Goal: Task Accomplishment & Management: Manage account settings

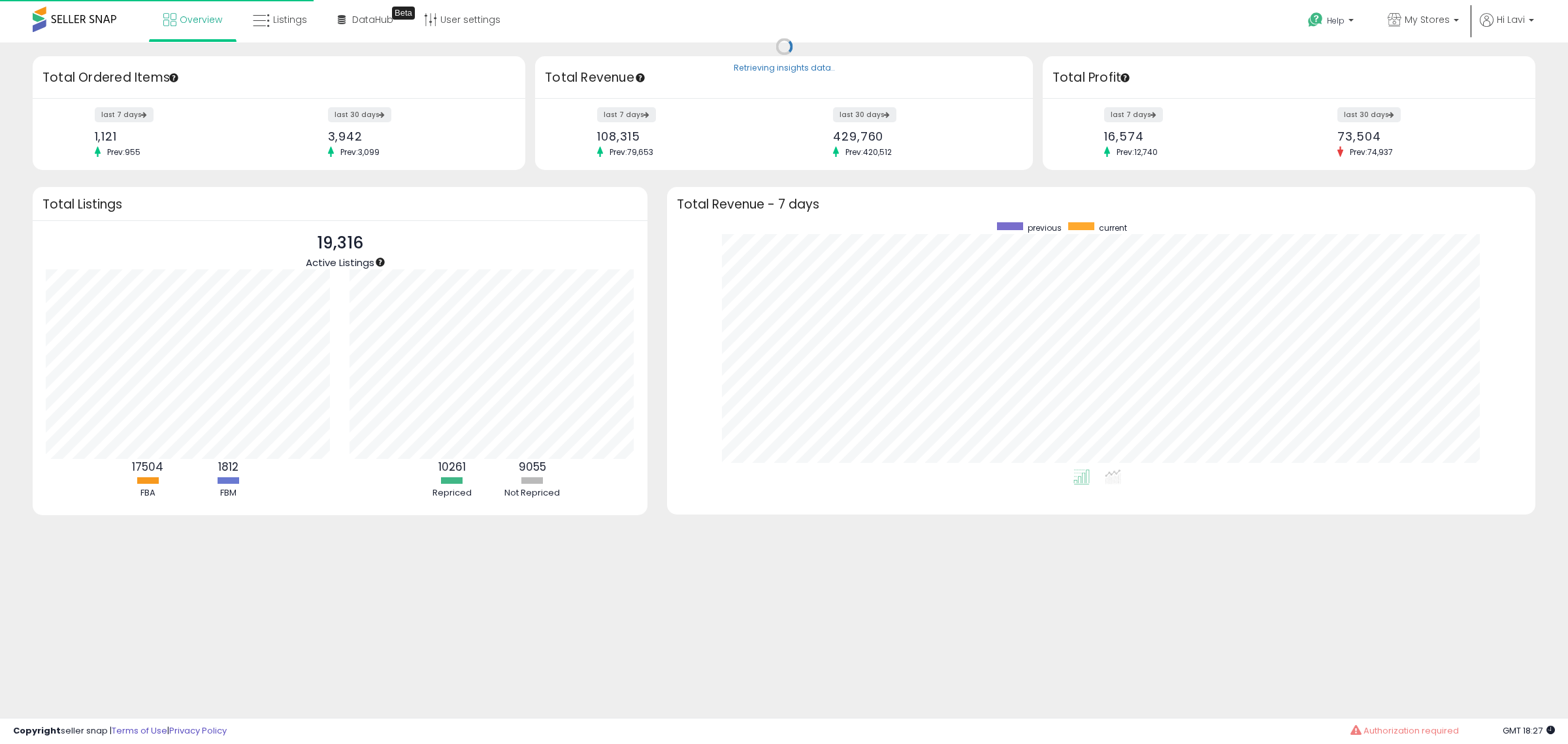
scroll to position [247, 843]
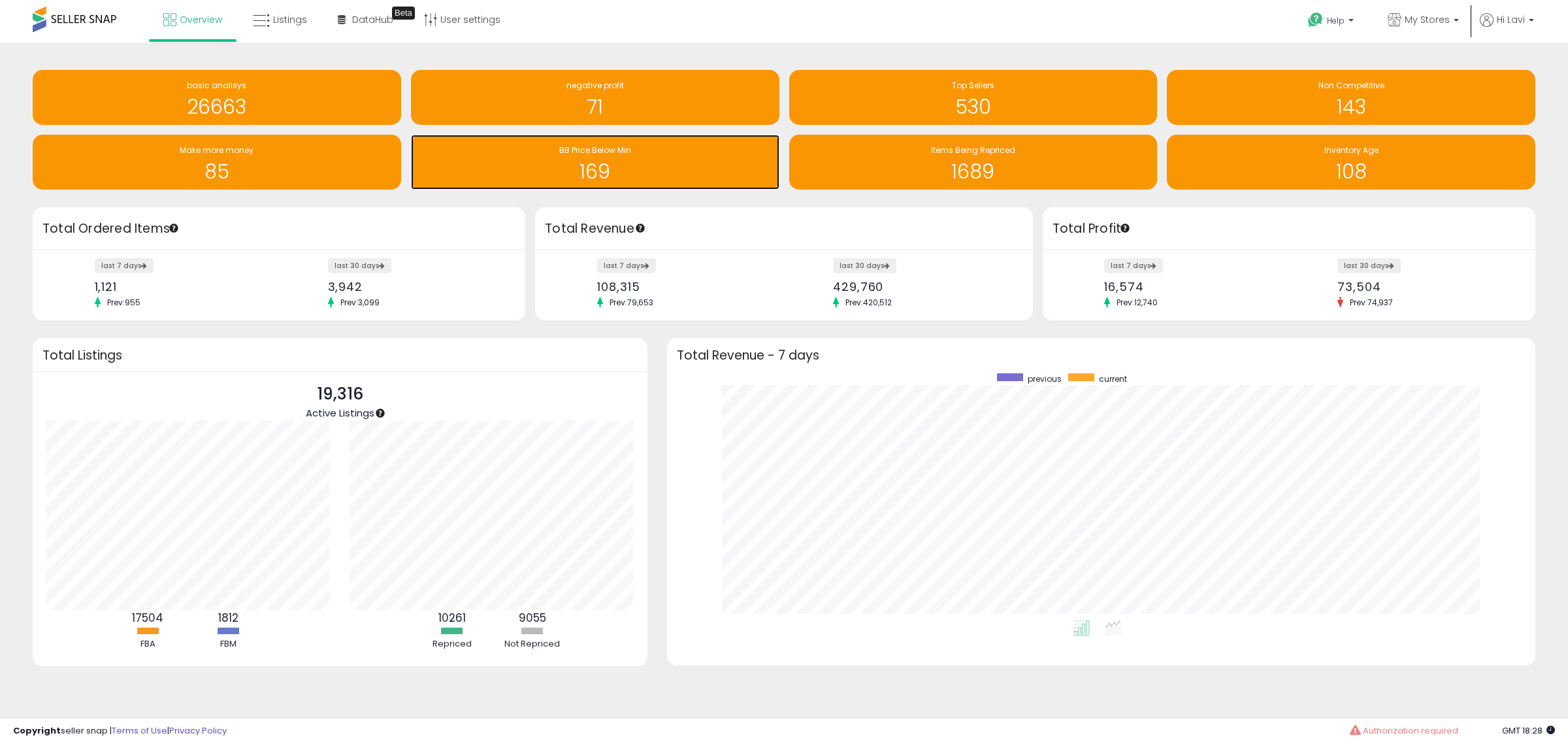
click at [558, 166] on h1 "169" at bounding box center [595, 171] width 356 height 21
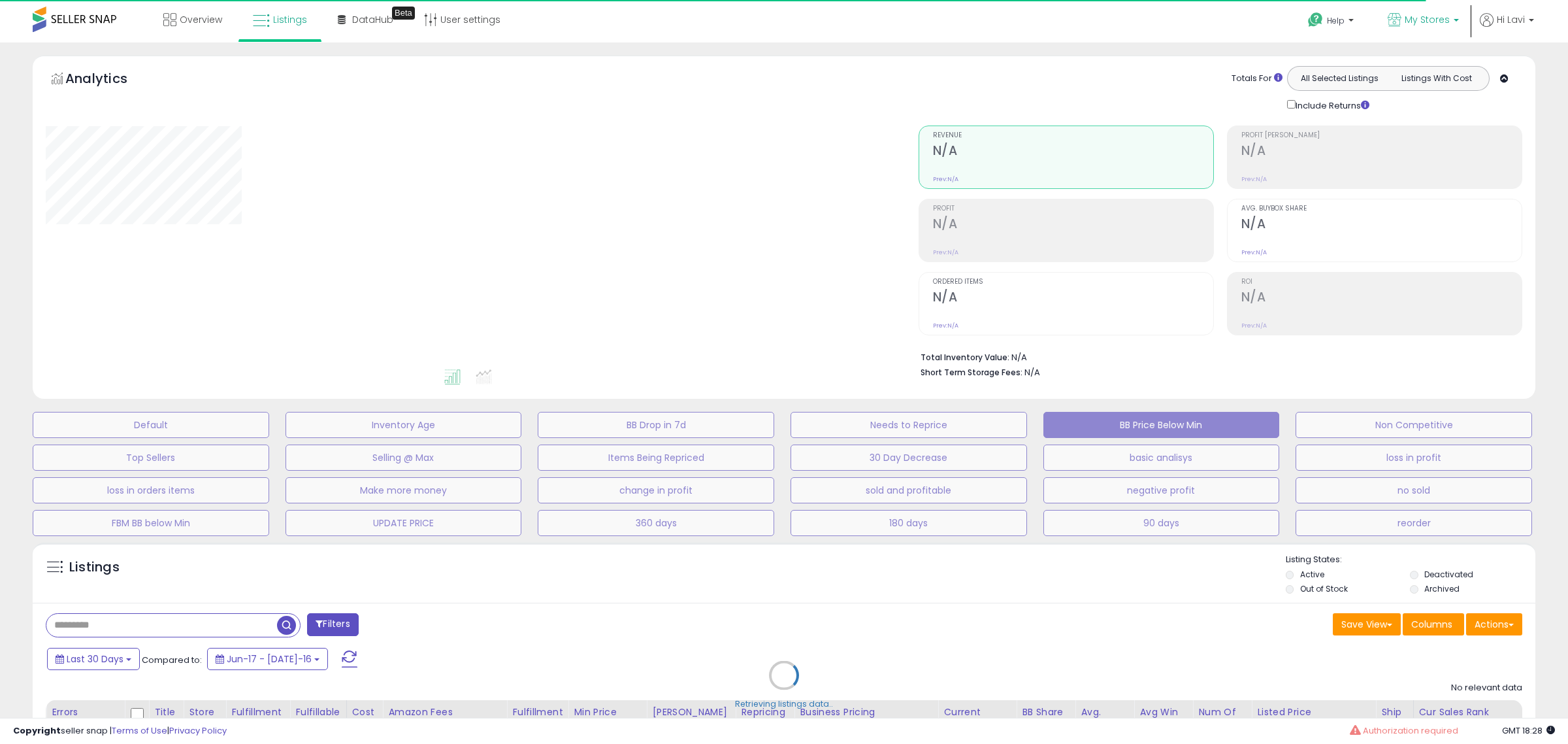
click at [1447, 21] on span "My Stores" at bounding box center [1427, 20] width 45 height 13
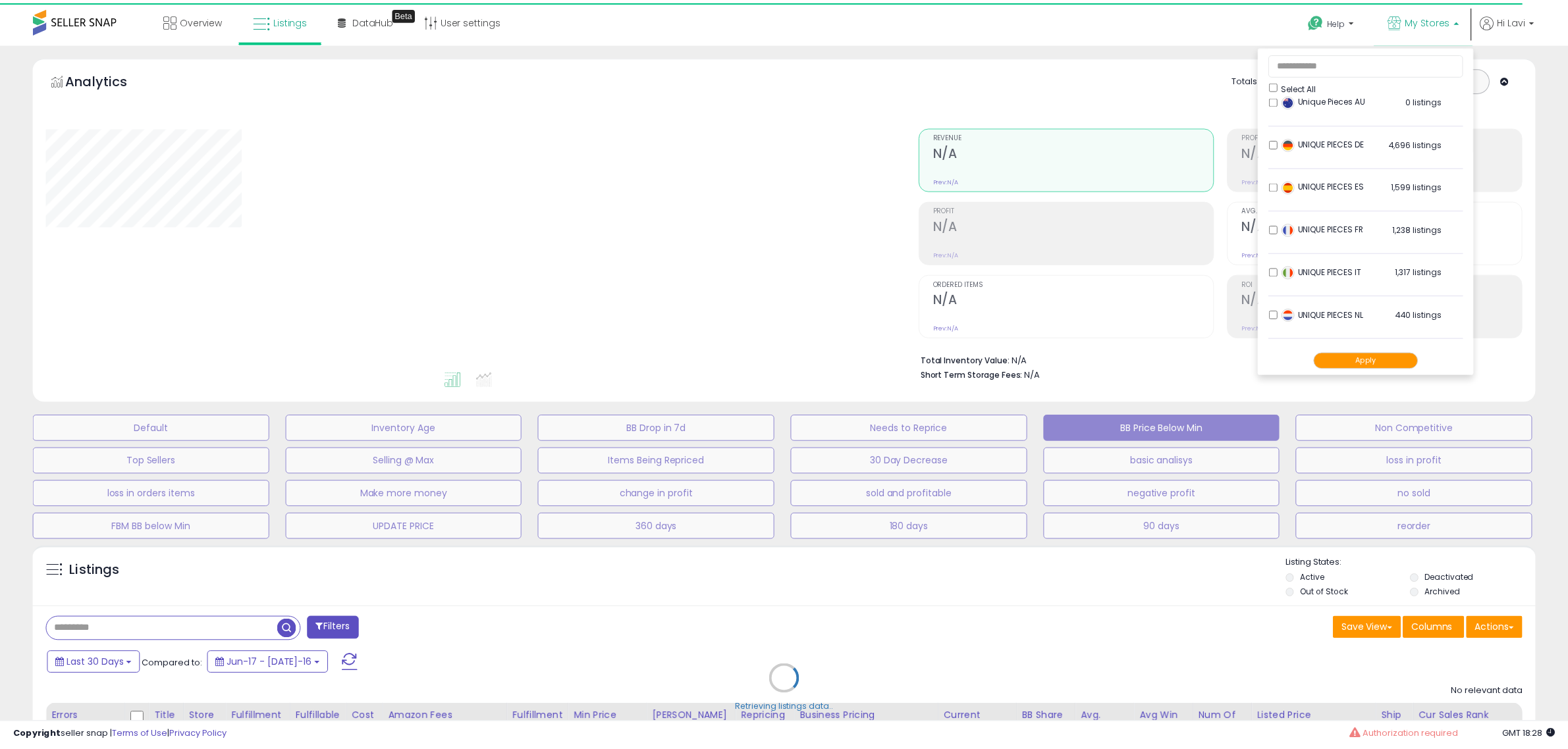
scroll to position [742, 0]
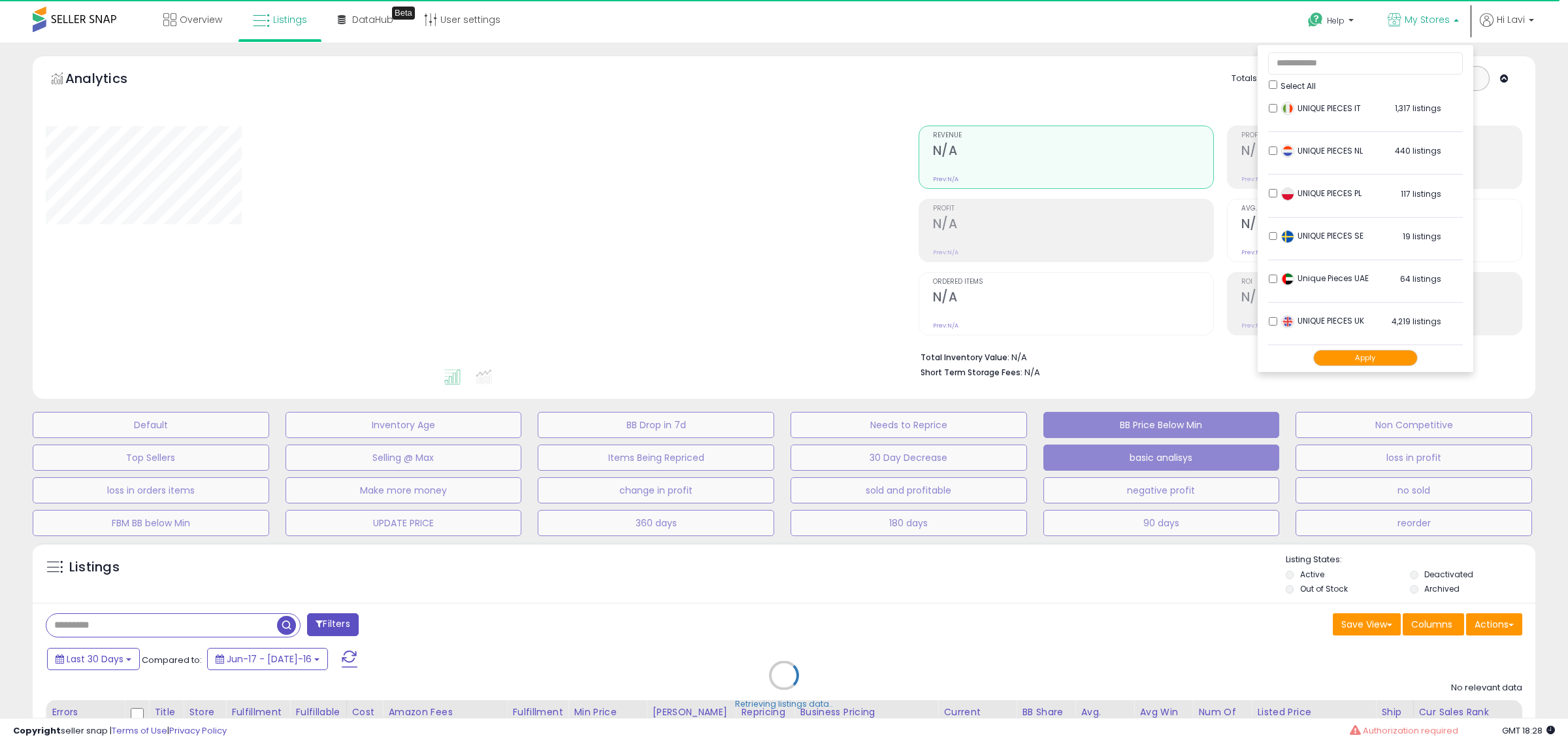
click at [0, 0] on div "Retrieving graph data.." at bounding box center [0, 0] width 0 height 0
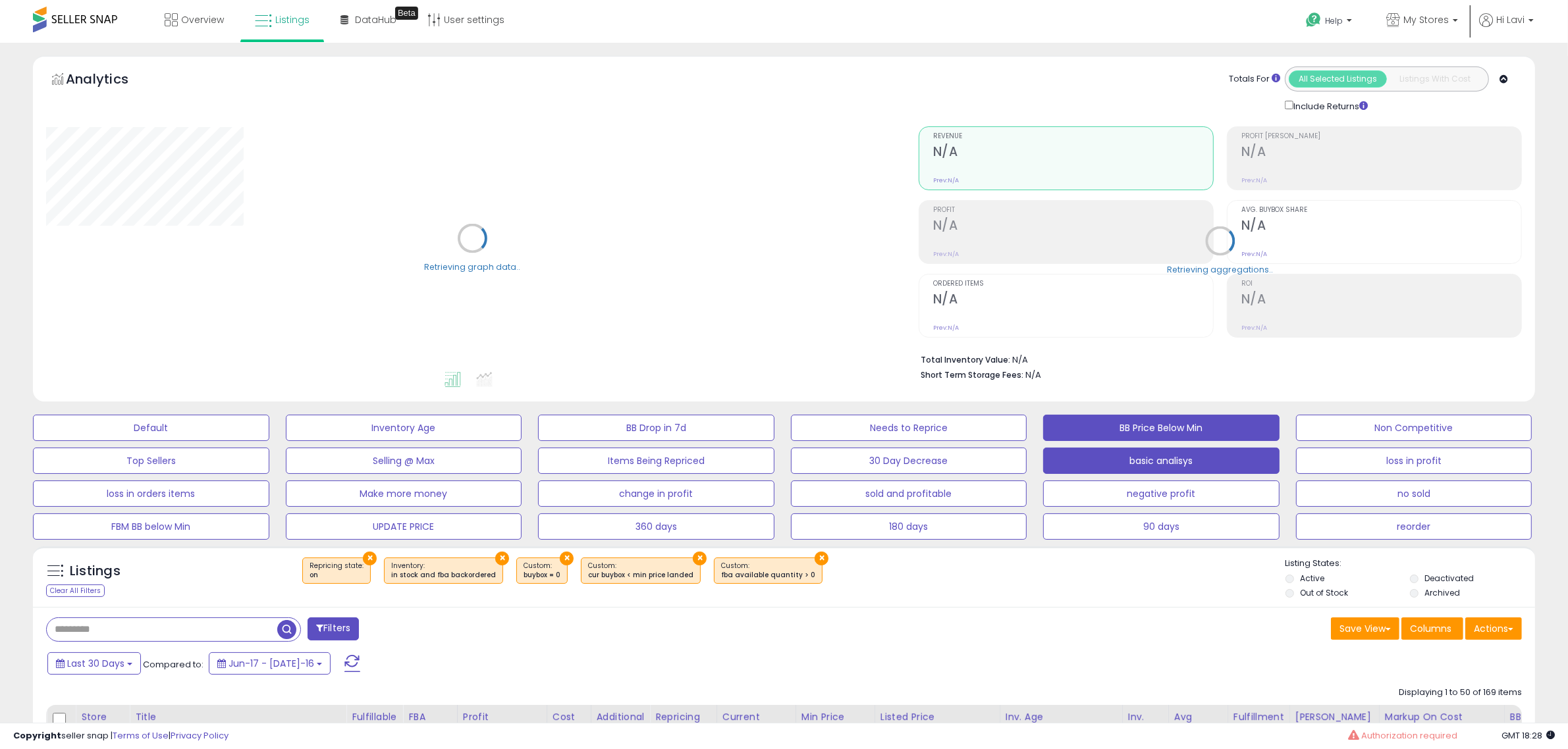
click at [270, 441] on button "basic analisys" at bounding box center [151, 428] width 237 height 26
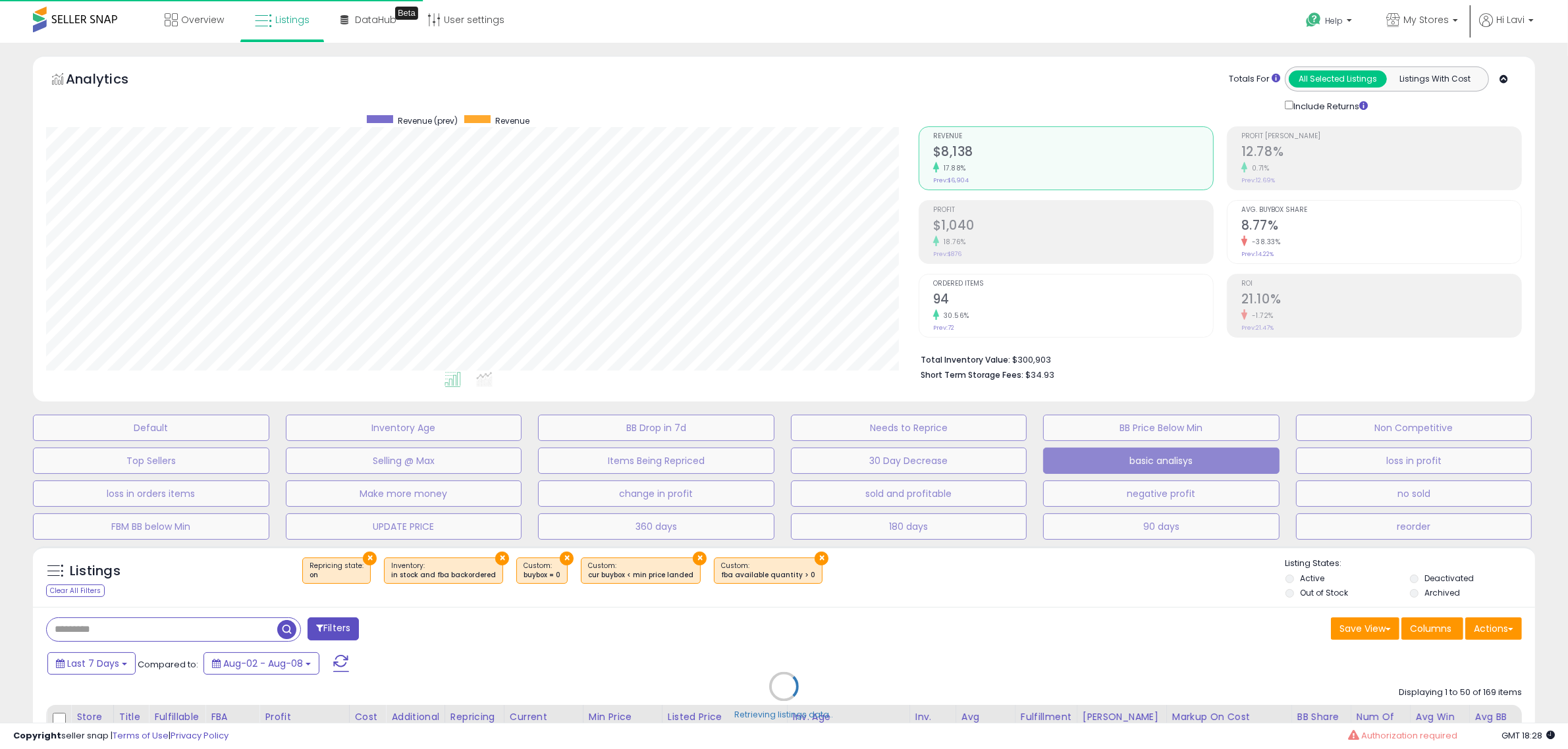
scroll to position [270, 873]
select select "**"
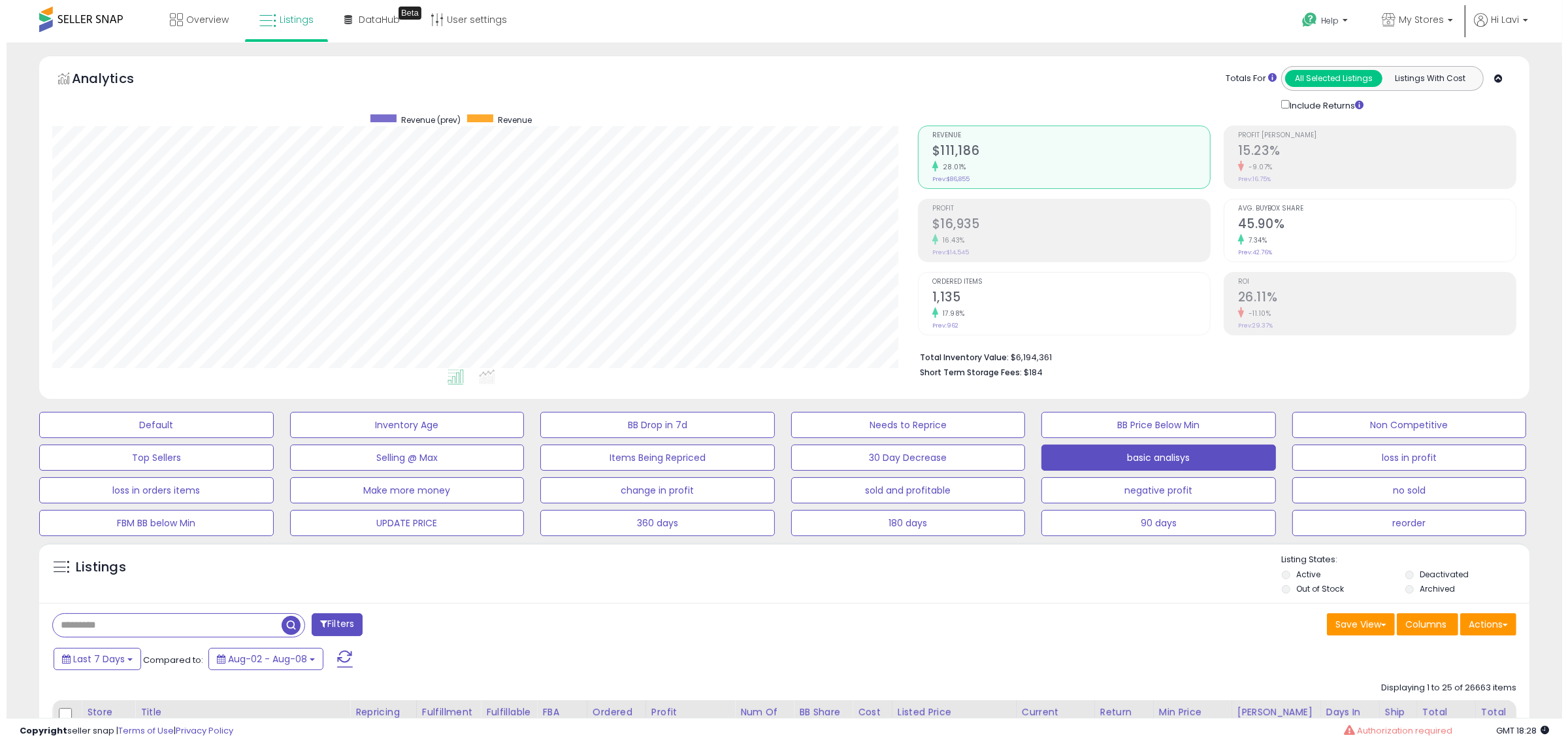
scroll to position [82, 0]
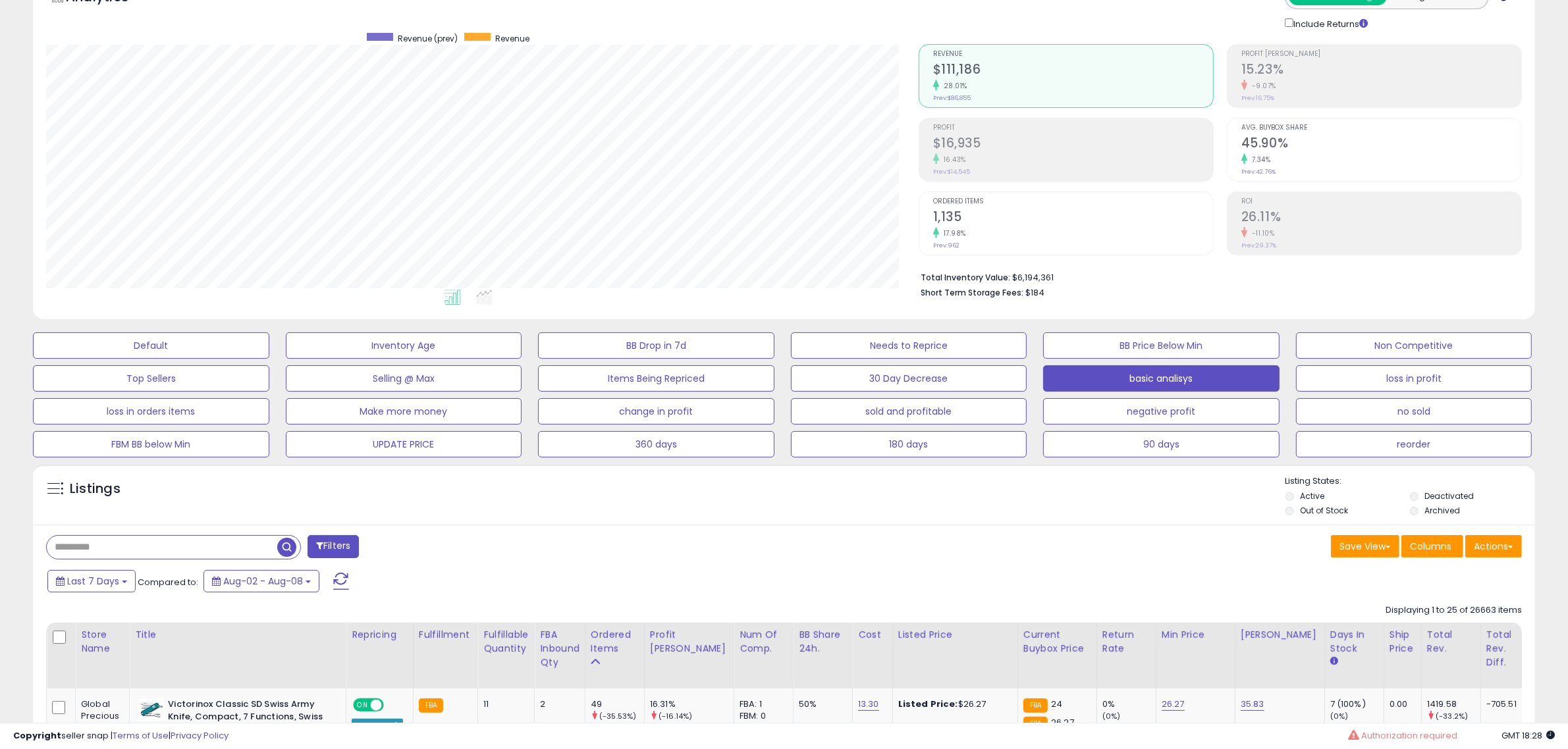
click at [130, 539] on input "text" at bounding box center [162, 547] width 231 height 23
paste input "**********"
type input "**********"
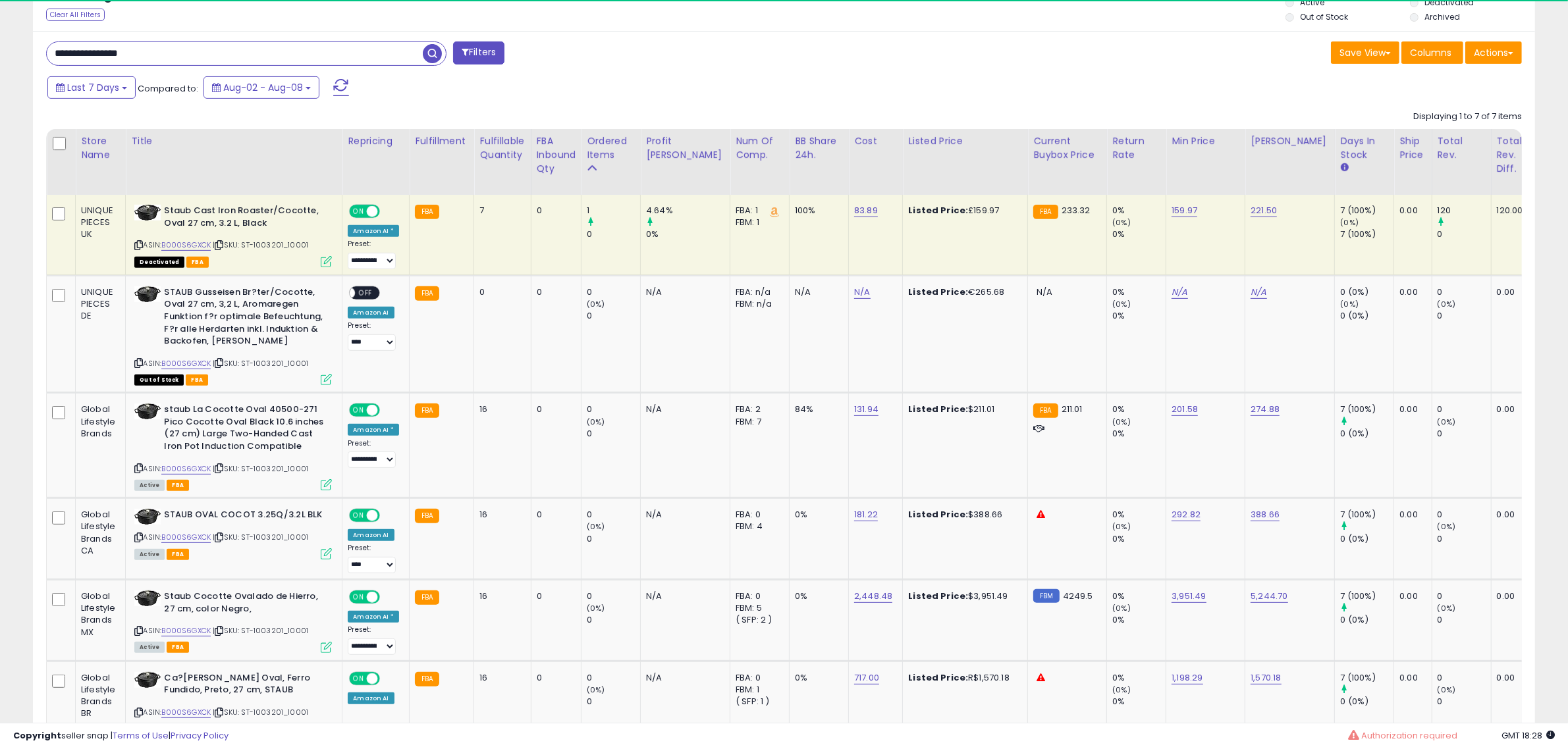
scroll to position [270, 873]
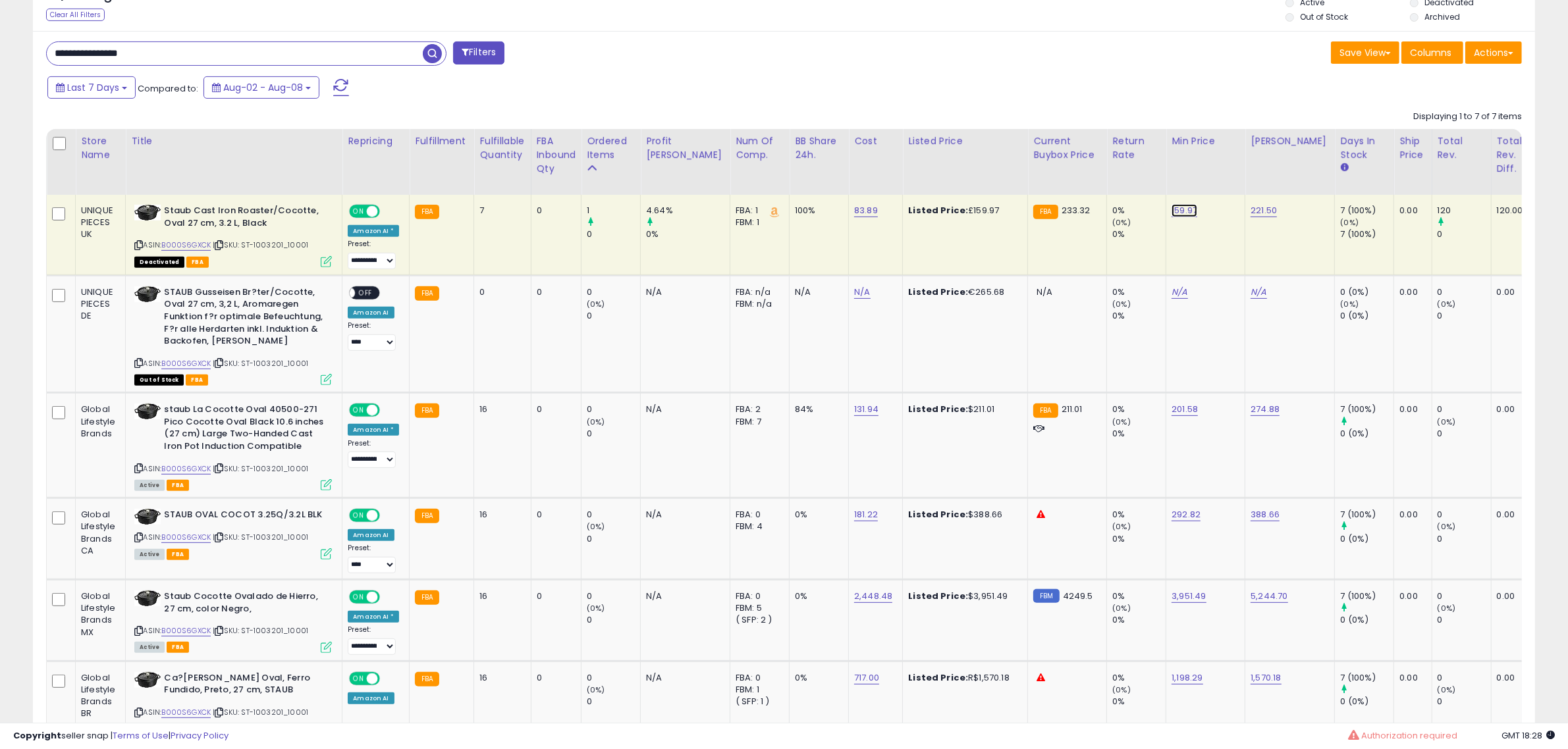
click at [1172, 213] on link "159.97" at bounding box center [1184, 210] width 25 height 13
drag, startPoint x: 1145, startPoint y: 176, endPoint x: 948, endPoint y: 175, distance: 197.0
click at [948, 175] on table "Store Name Title" at bounding box center [1070, 482] width 2049 height 707
type input "***"
click at [1188, 180] on icon "submit" at bounding box center [1184, 176] width 8 height 8
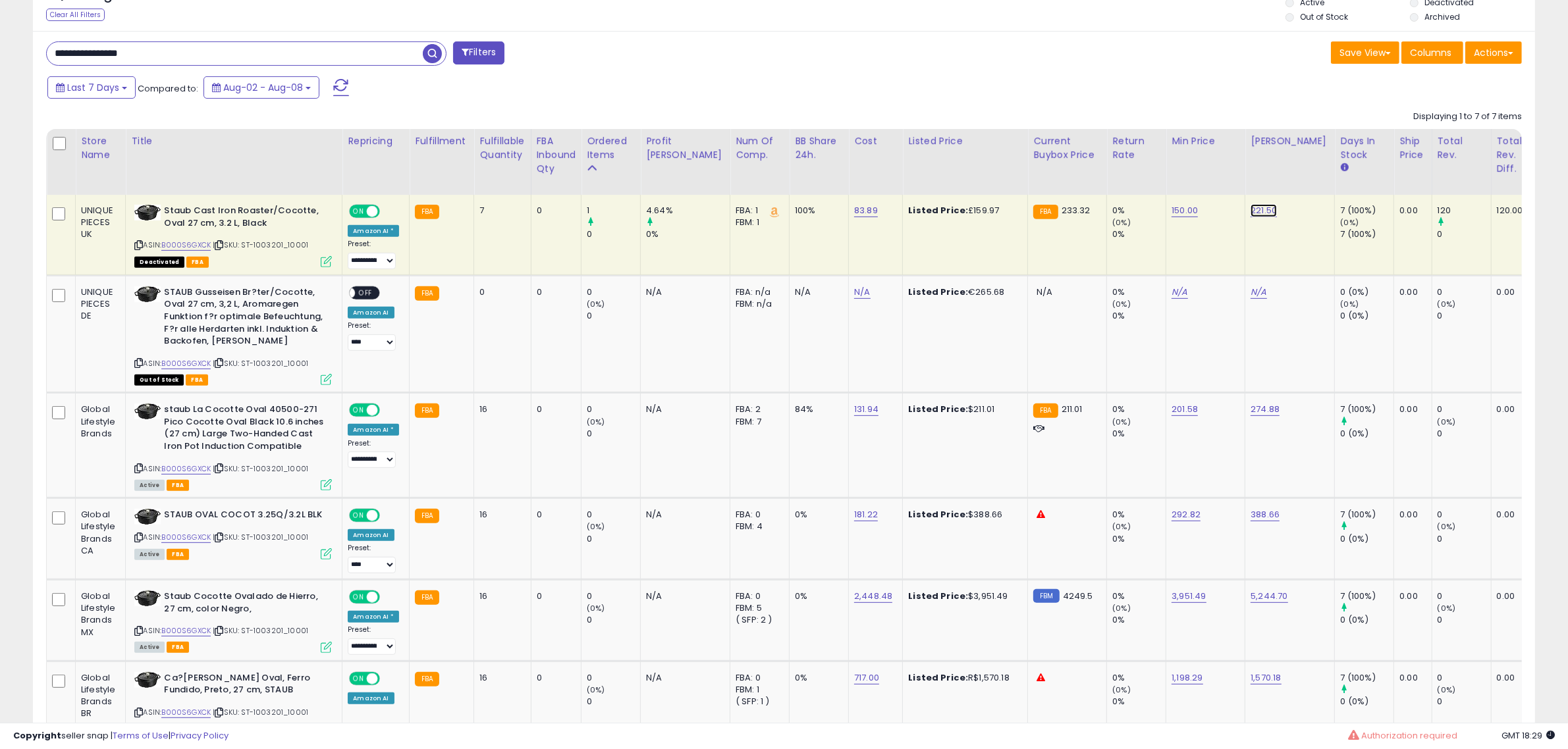
click at [1251, 210] on link "221.50" at bounding box center [1264, 210] width 26 height 13
drag, startPoint x: 157, startPoint y: 58, endPoint x: -191, endPoint y: 38, distance: 348.6
drag, startPoint x: 231, startPoint y: 56, endPoint x: -89, endPoint y: 62, distance: 320.1
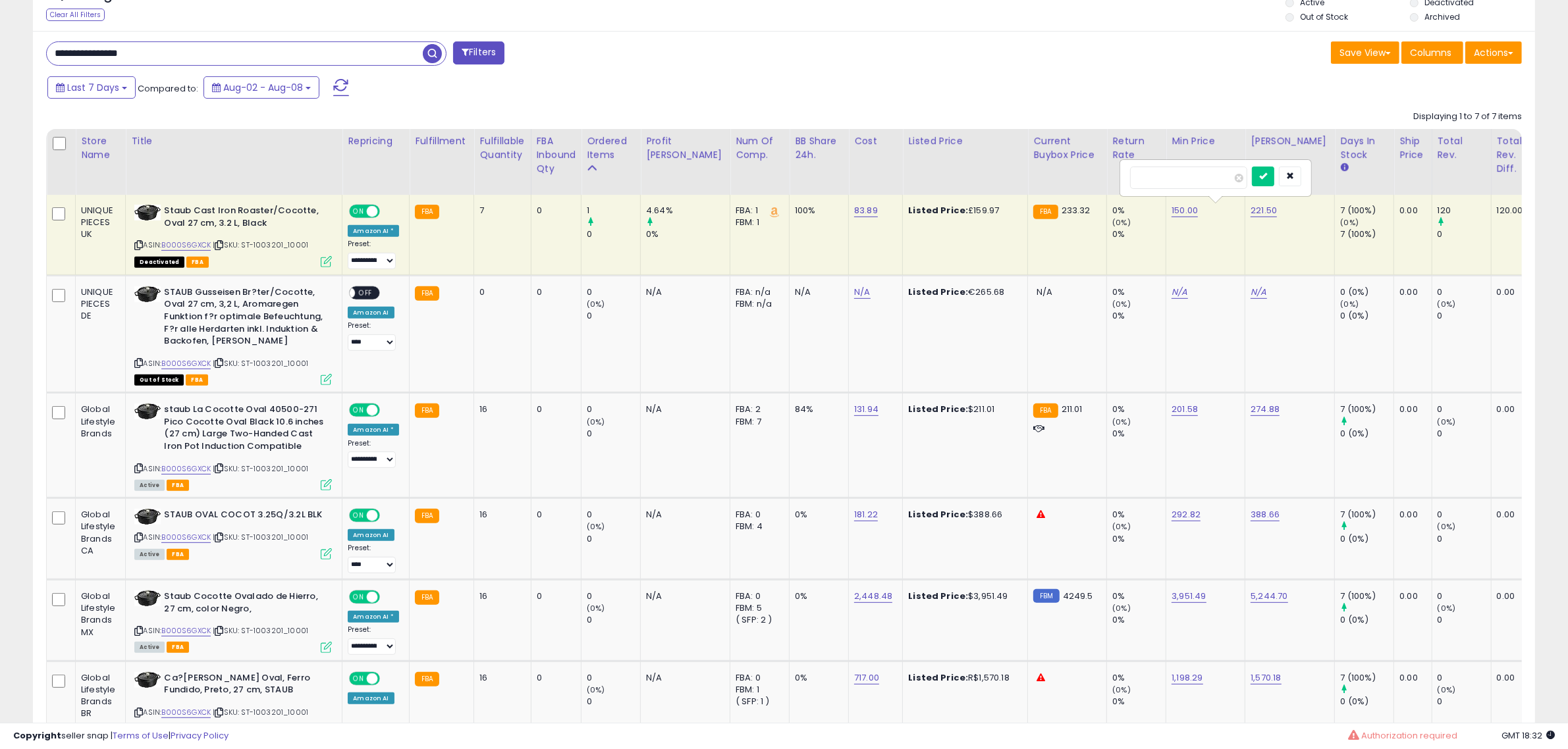
click at [182, 50] on input "**********" at bounding box center [235, 53] width 376 height 23
drag, startPoint x: 182, startPoint y: 50, endPoint x: -81, endPoint y: 27, distance: 264.0
paste input "text"
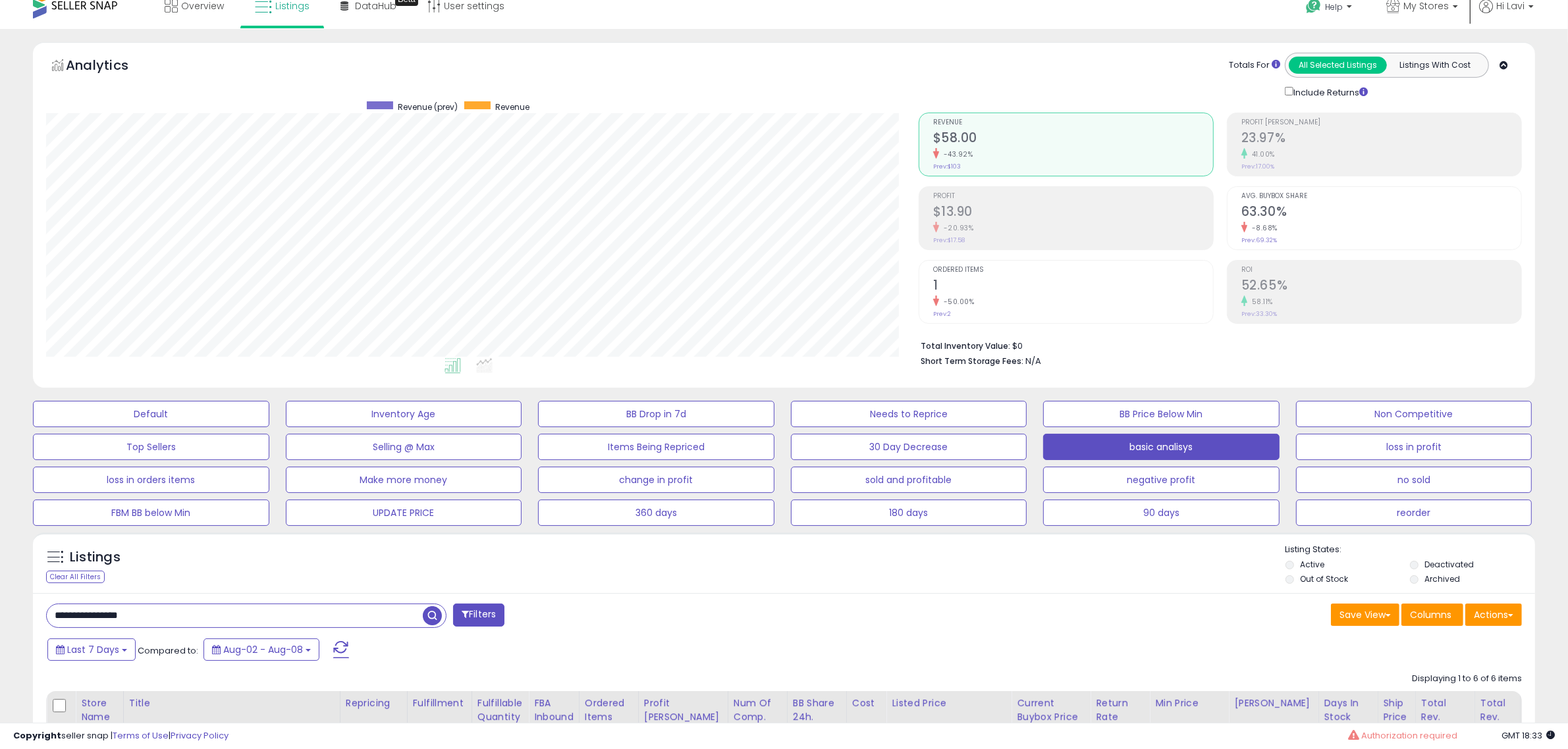
scroll to position [0, 0]
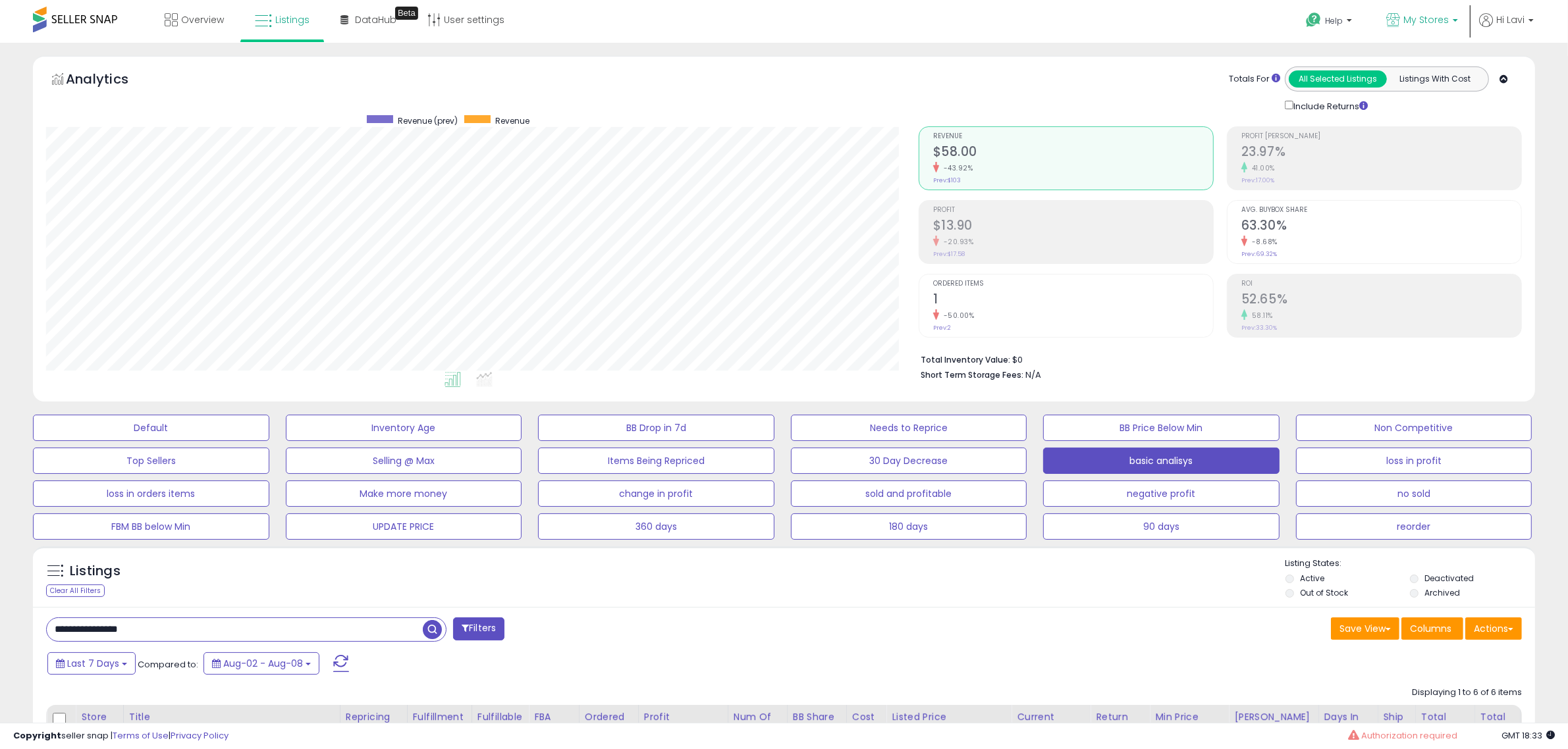
click at [1439, 25] on span "My Stores" at bounding box center [1426, 20] width 45 height 13
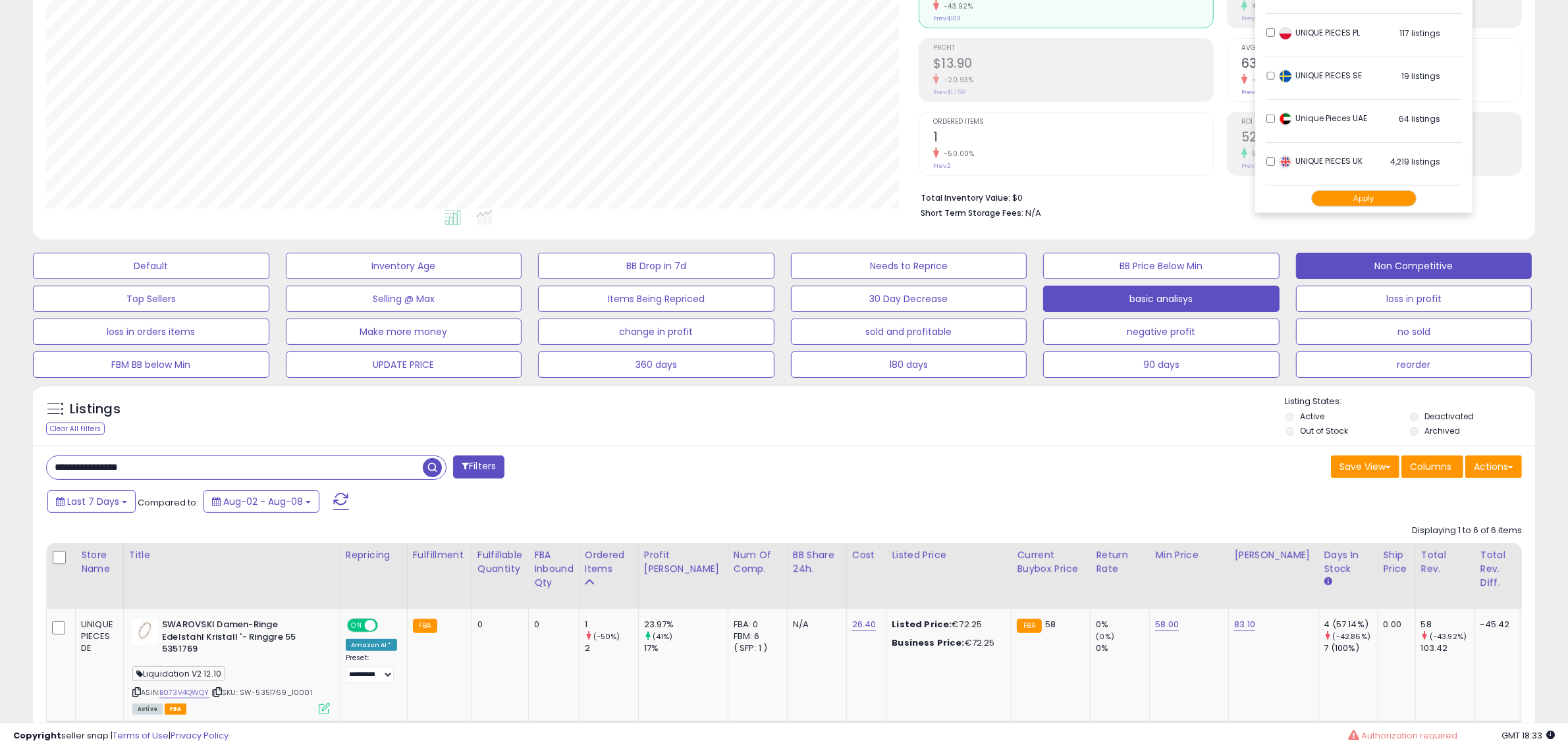
scroll to position [164, 0]
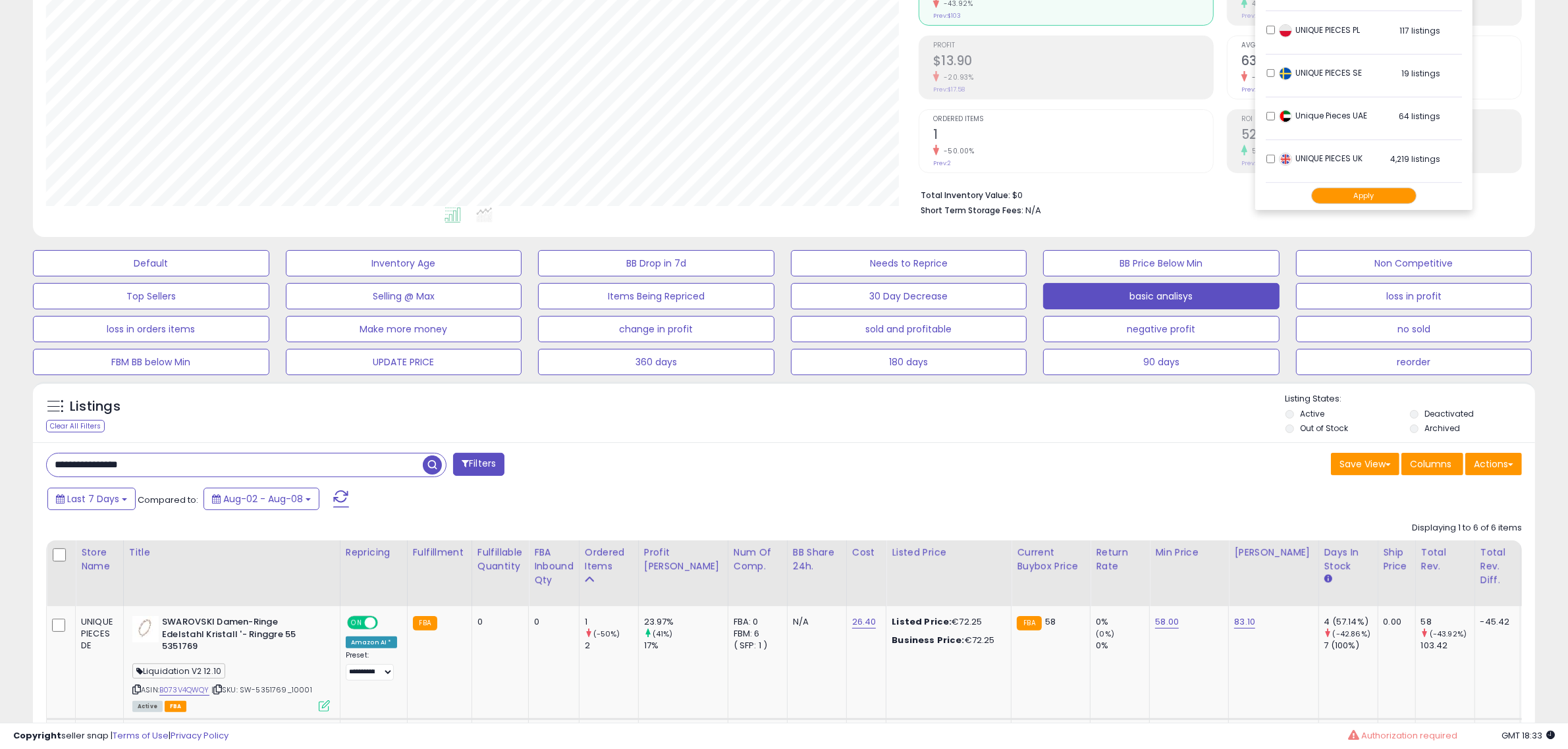
click at [1001, 415] on div "Listings Clear All Filters Listing States:" at bounding box center [784, 415] width 1502 height 44
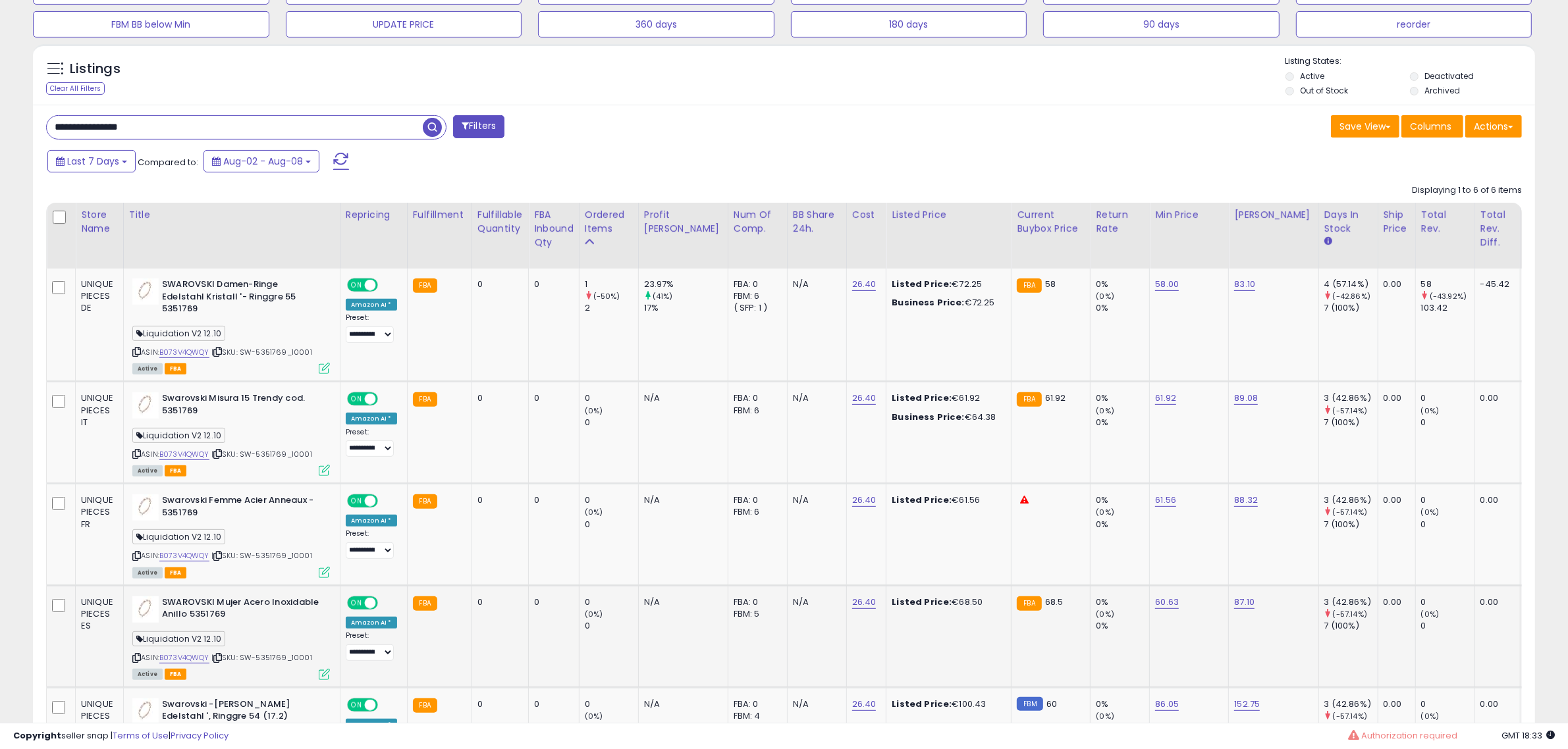
scroll to position [469, 0]
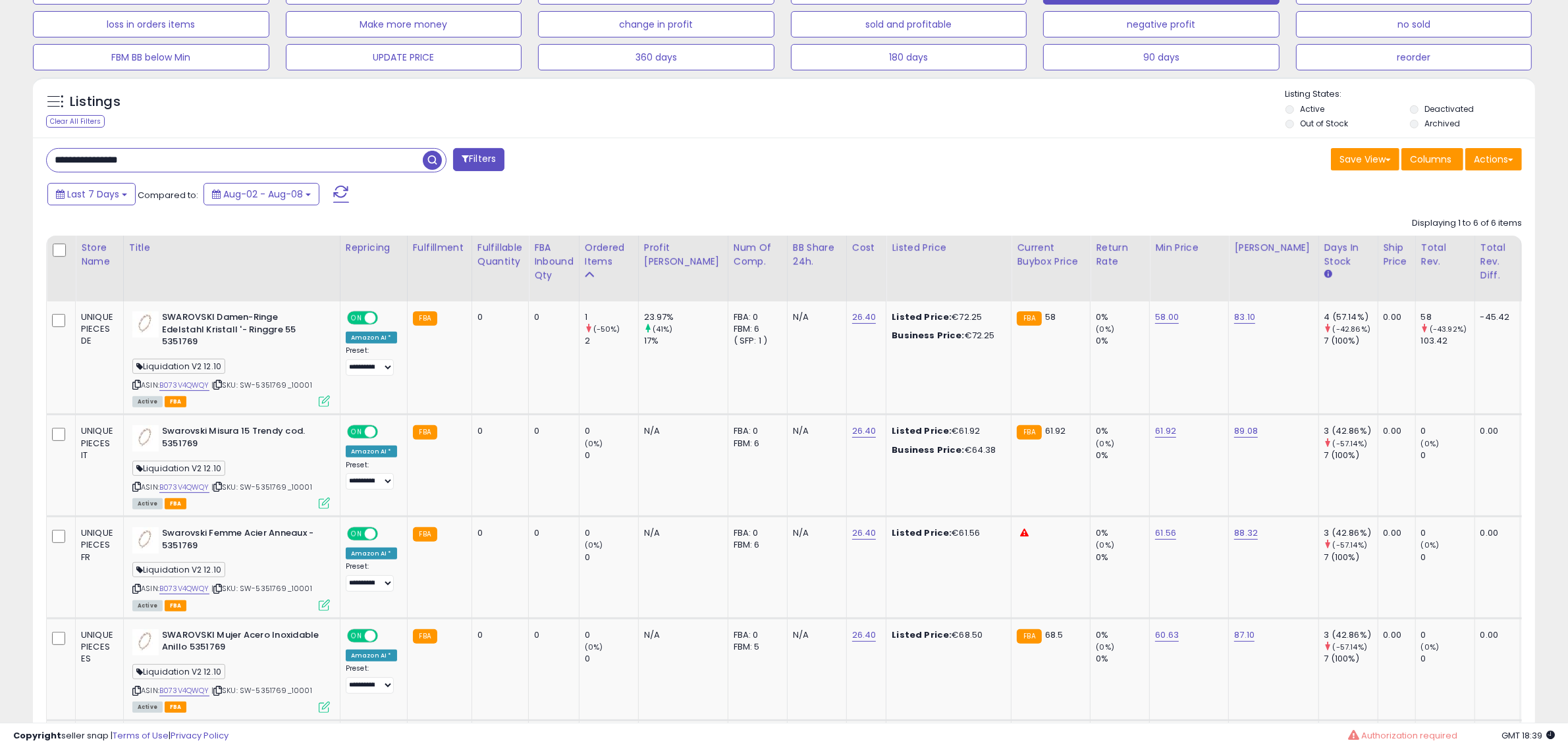
drag, startPoint x: 204, startPoint y: 157, endPoint x: -372, endPoint y: 109, distance: 578.0
paste input "text"
type input "**********"
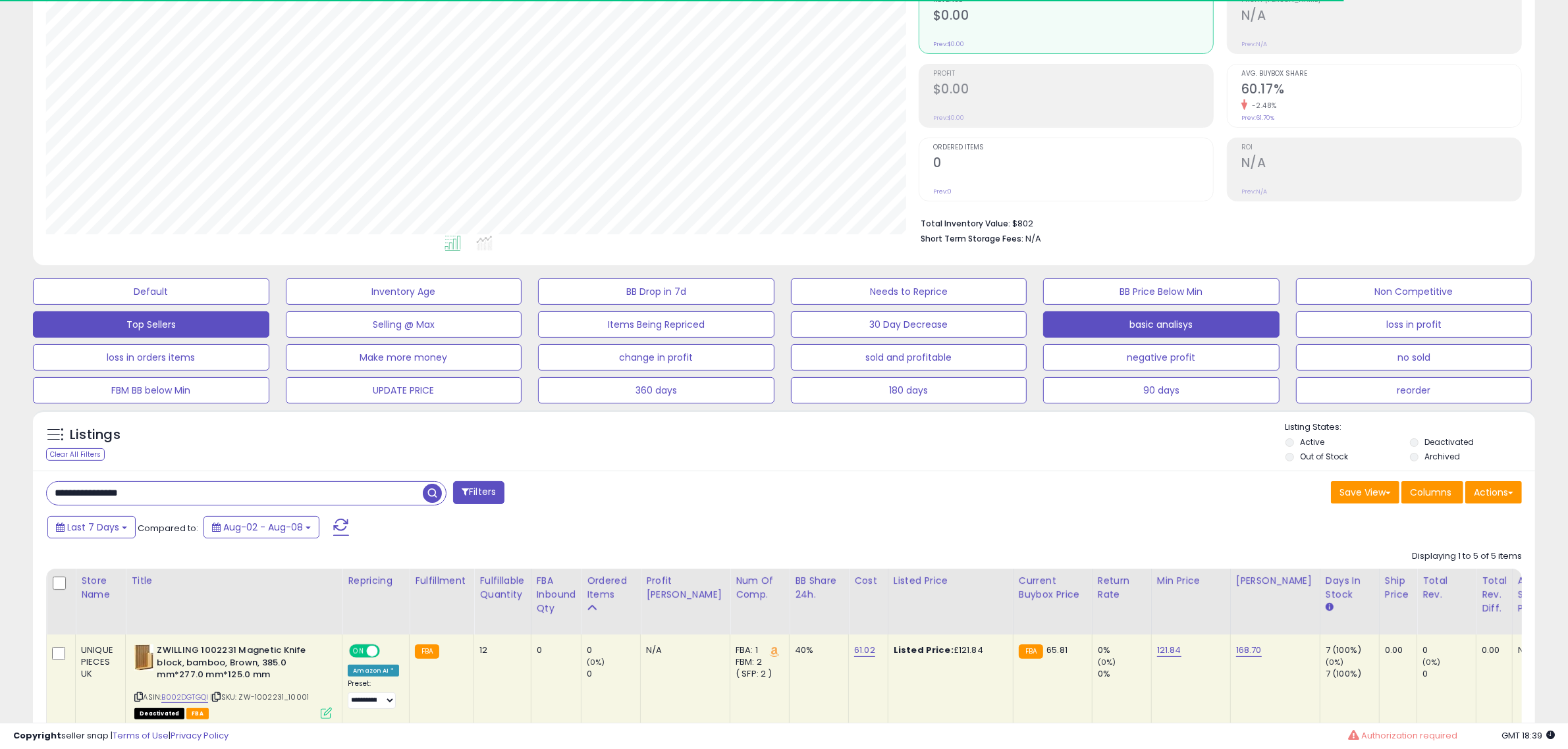
scroll to position [270, 873]
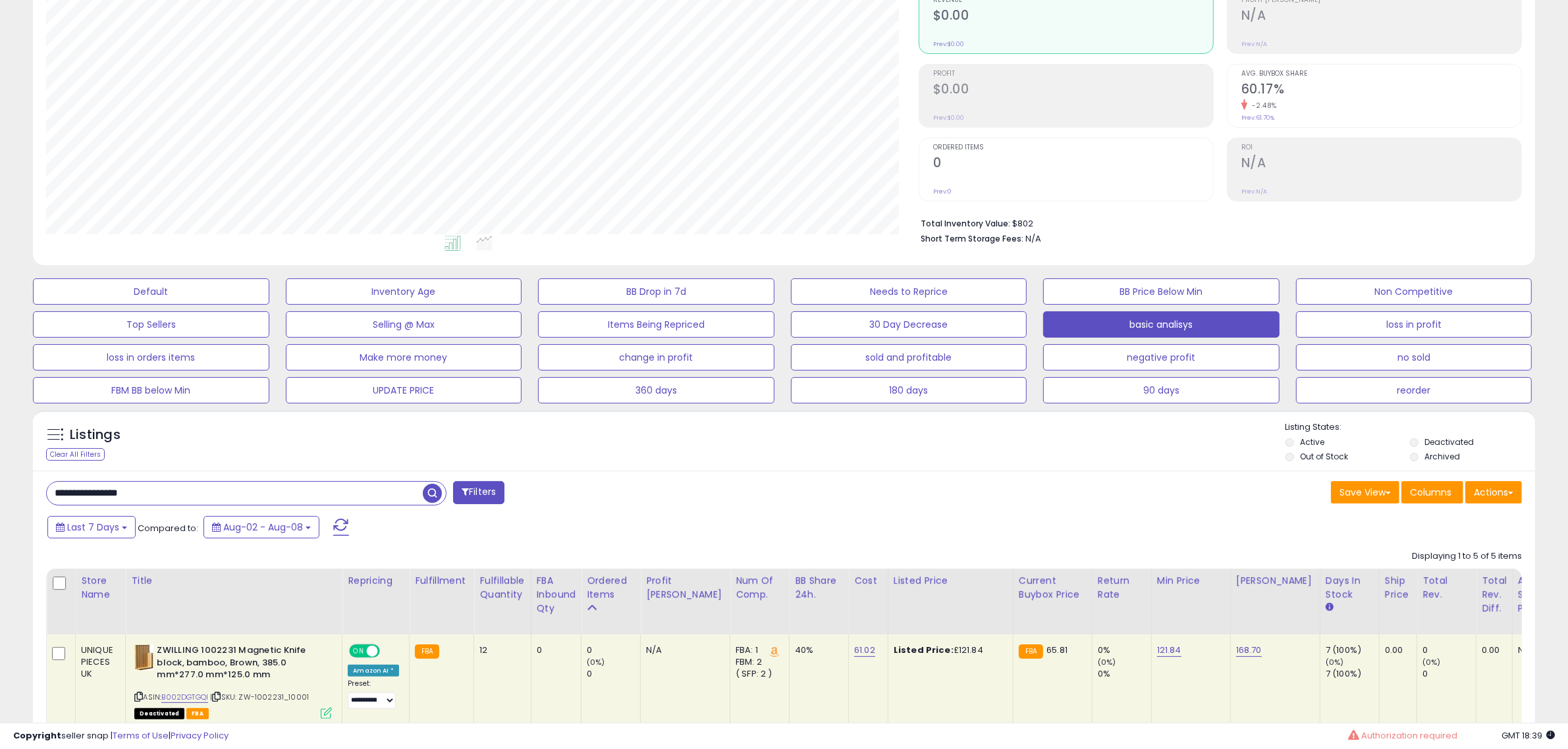
drag, startPoint x: 202, startPoint y: 489, endPoint x: 153, endPoint y: 488, distance: 49.0
click at [153, 488] on input "**********" at bounding box center [235, 494] width 376 height 23
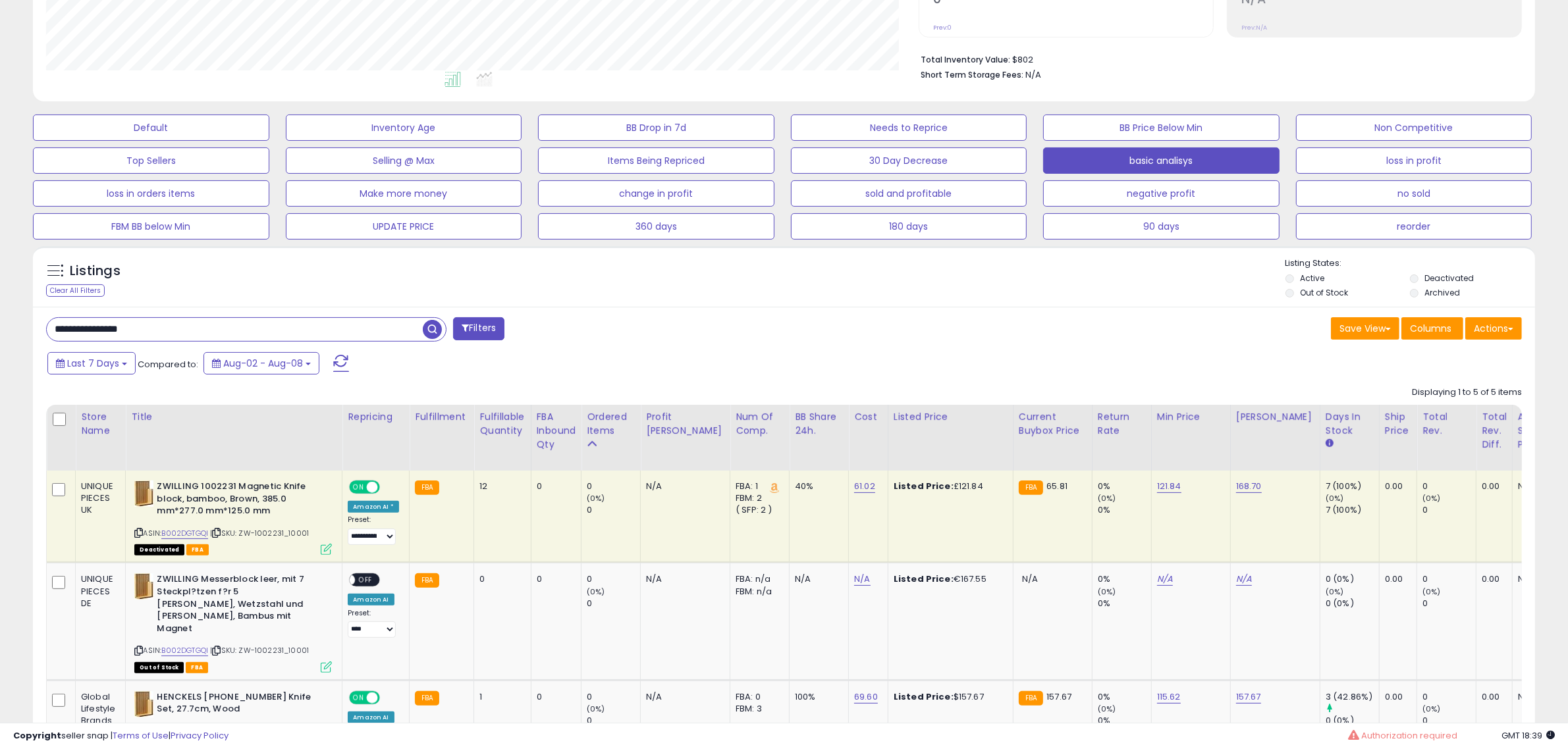
scroll to position [301, 0]
click at [1157, 487] on link "121.84" at bounding box center [1169, 485] width 25 height 13
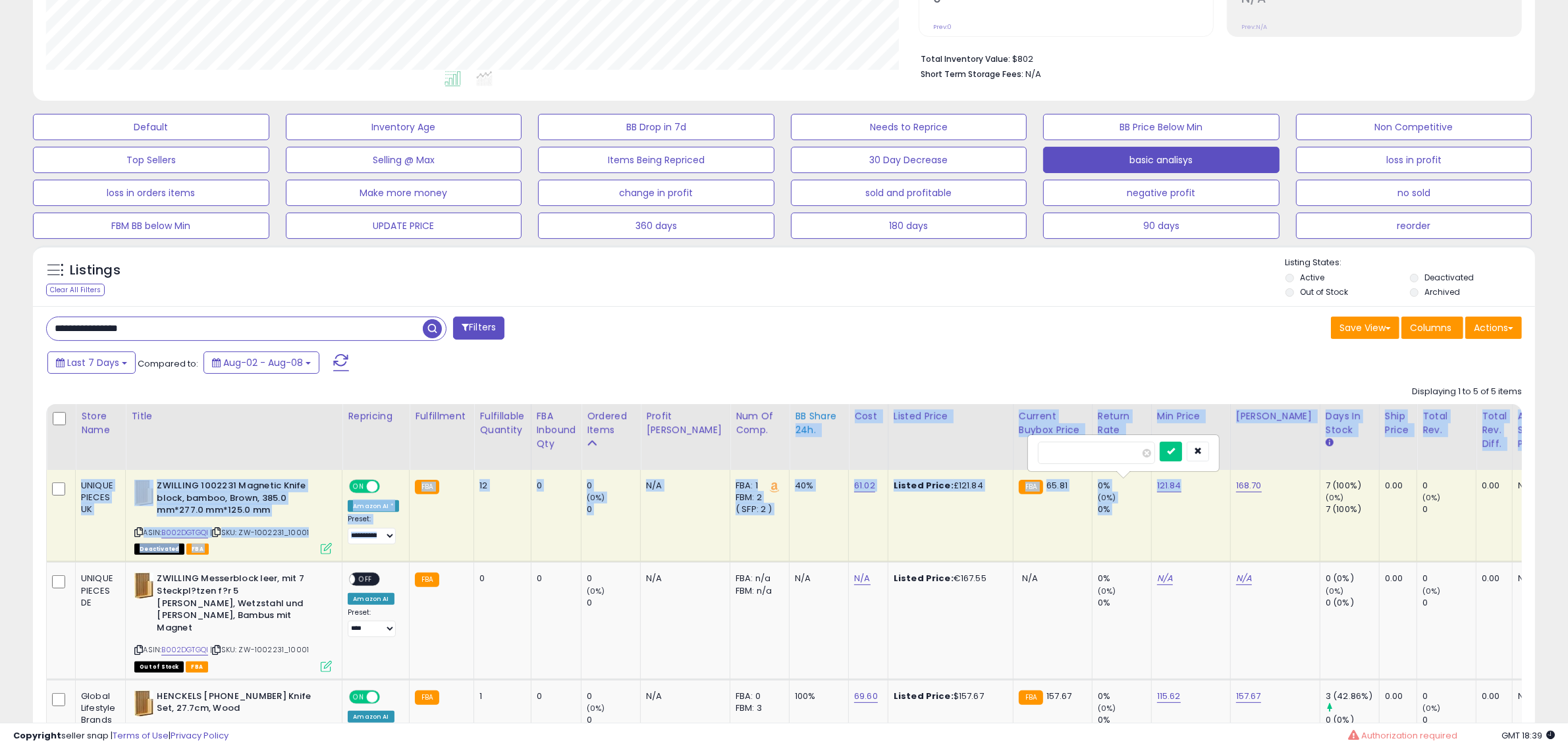
drag, startPoint x: 1133, startPoint y: 439, endPoint x: 808, endPoint y: 416, distance: 325.8
click at [808, 416] on table "Store Name Title" at bounding box center [1060, 676] width 2028 height 544
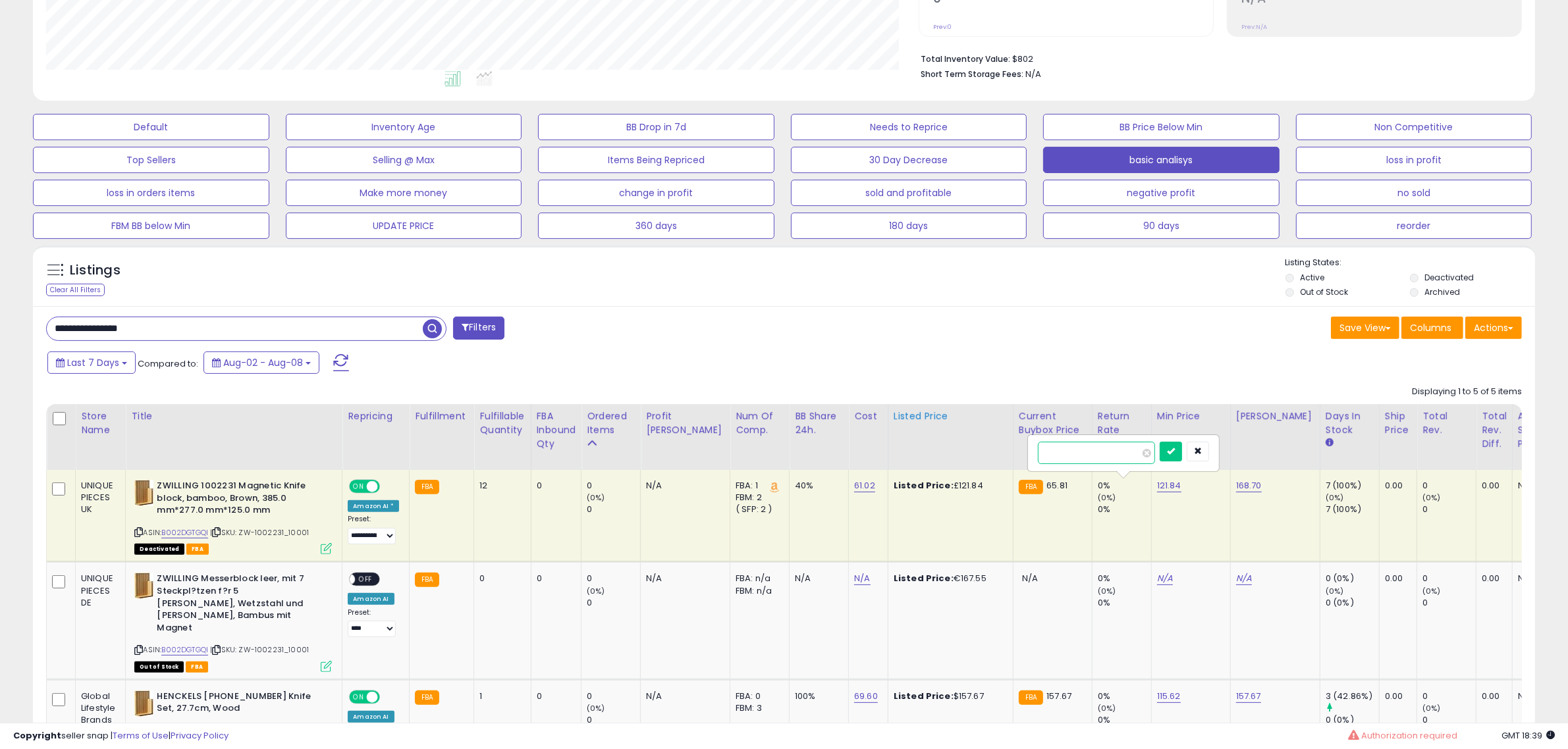
drag, startPoint x: 1116, startPoint y: 449, endPoint x: 913, endPoint y: 426, distance: 204.3
click at [913, 426] on table "Store Name Title" at bounding box center [1060, 676] width 2028 height 544
type input "**"
click at [1175, 454] on icon "submit" at bounding box center [1171, 451] width 8 height 8
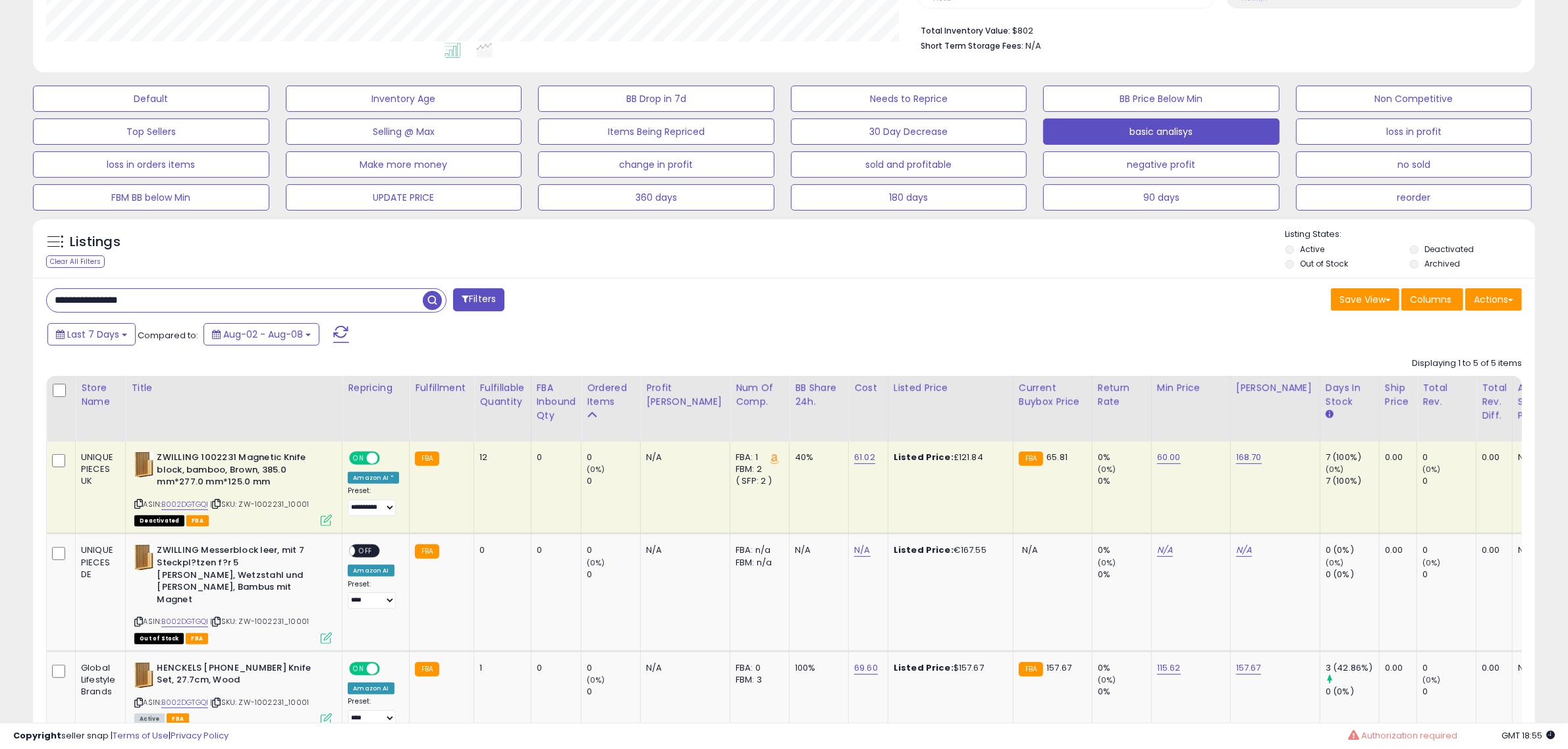
scroll to position [0, 0]
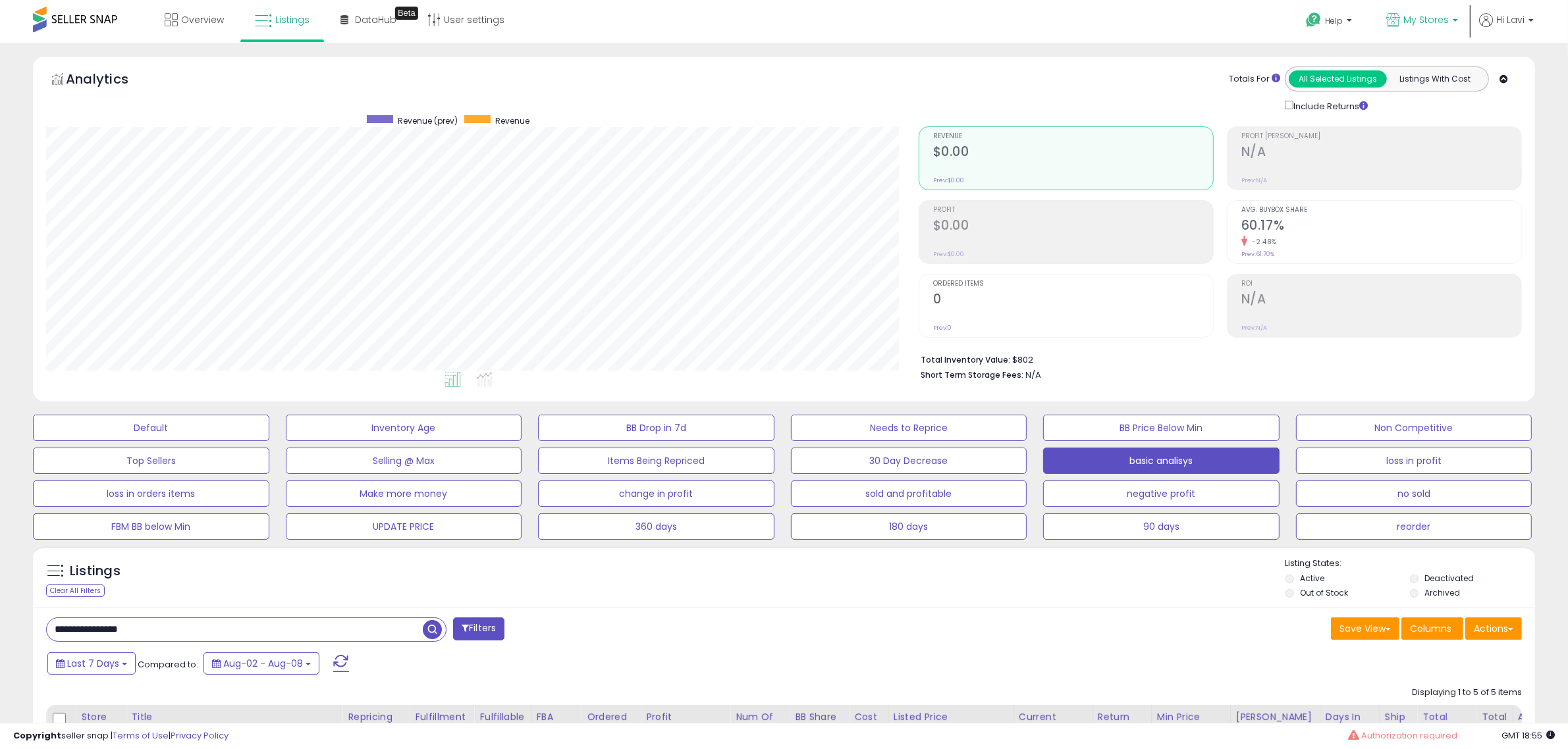
click at [1448, 21] on span "My Stores" at bounding box center [1426, 20] width 45 height 13
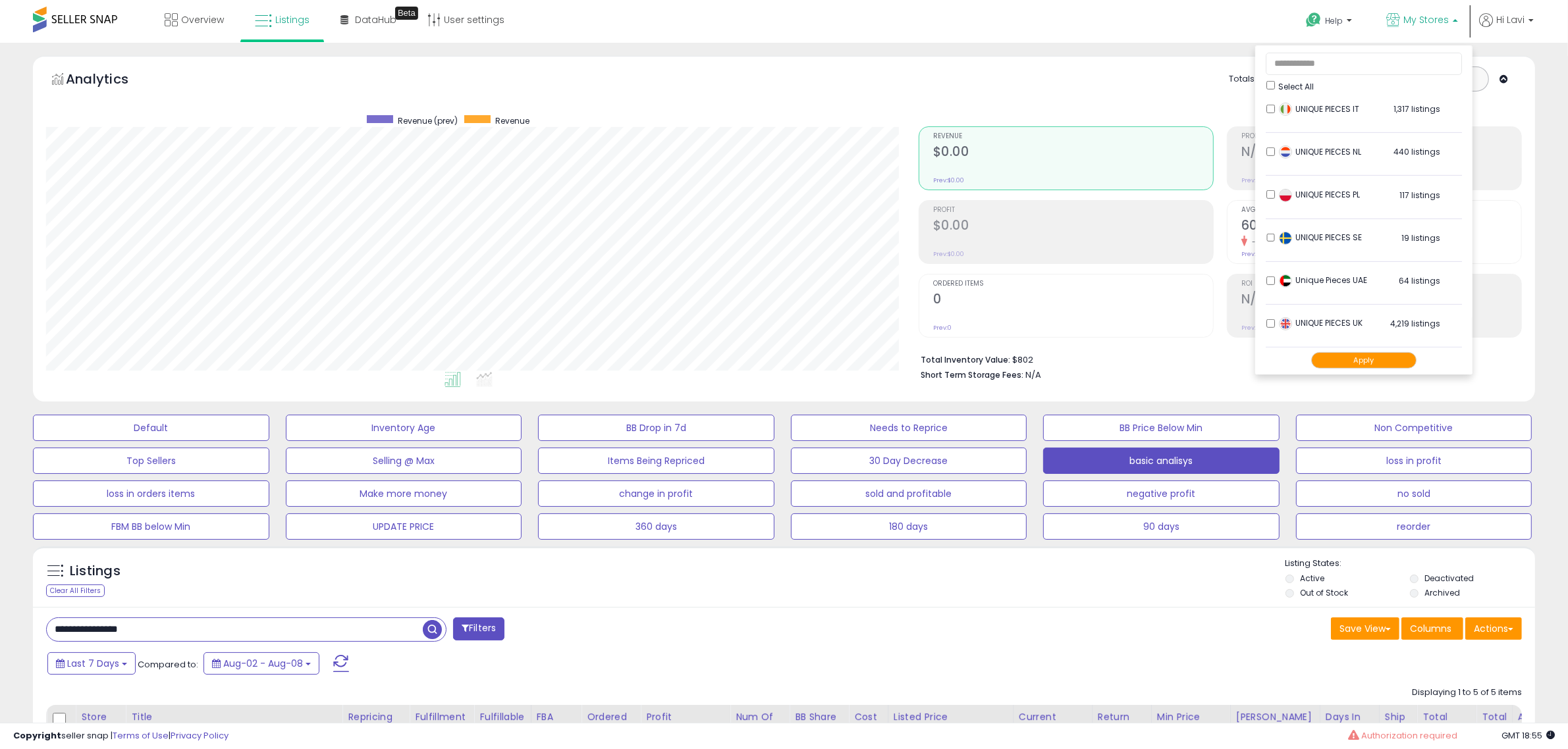
click at [1276, 83] on div "Select All" at bounding box center [1364, 85] width 196 height 14
click at [1276, 84] on div "Select All" at bounding box center [1364, 85] width 196 height 14
click at [1395, 366] on button "Apply" at bounding box center [1364, 361] width 105 height 16
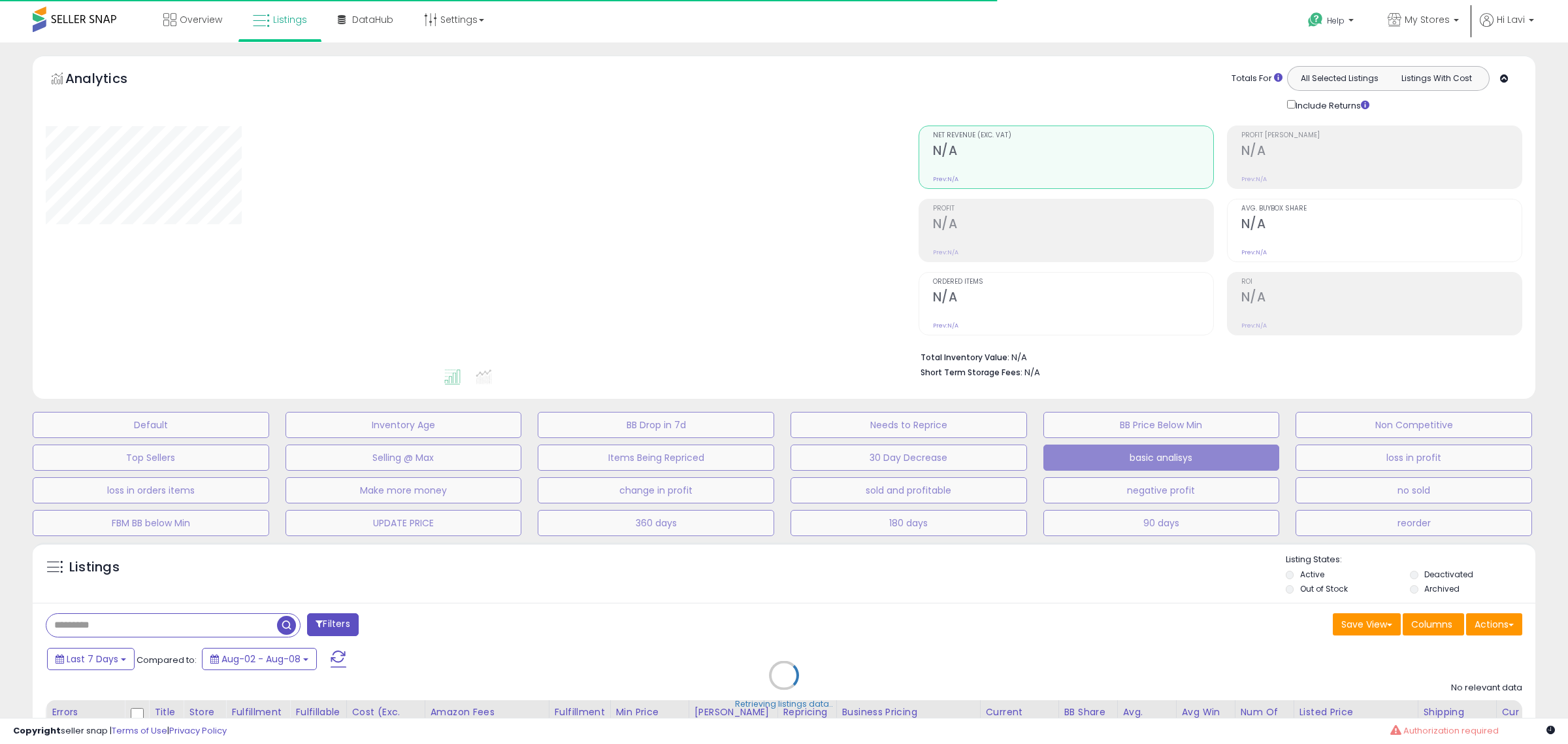
type input "**********"
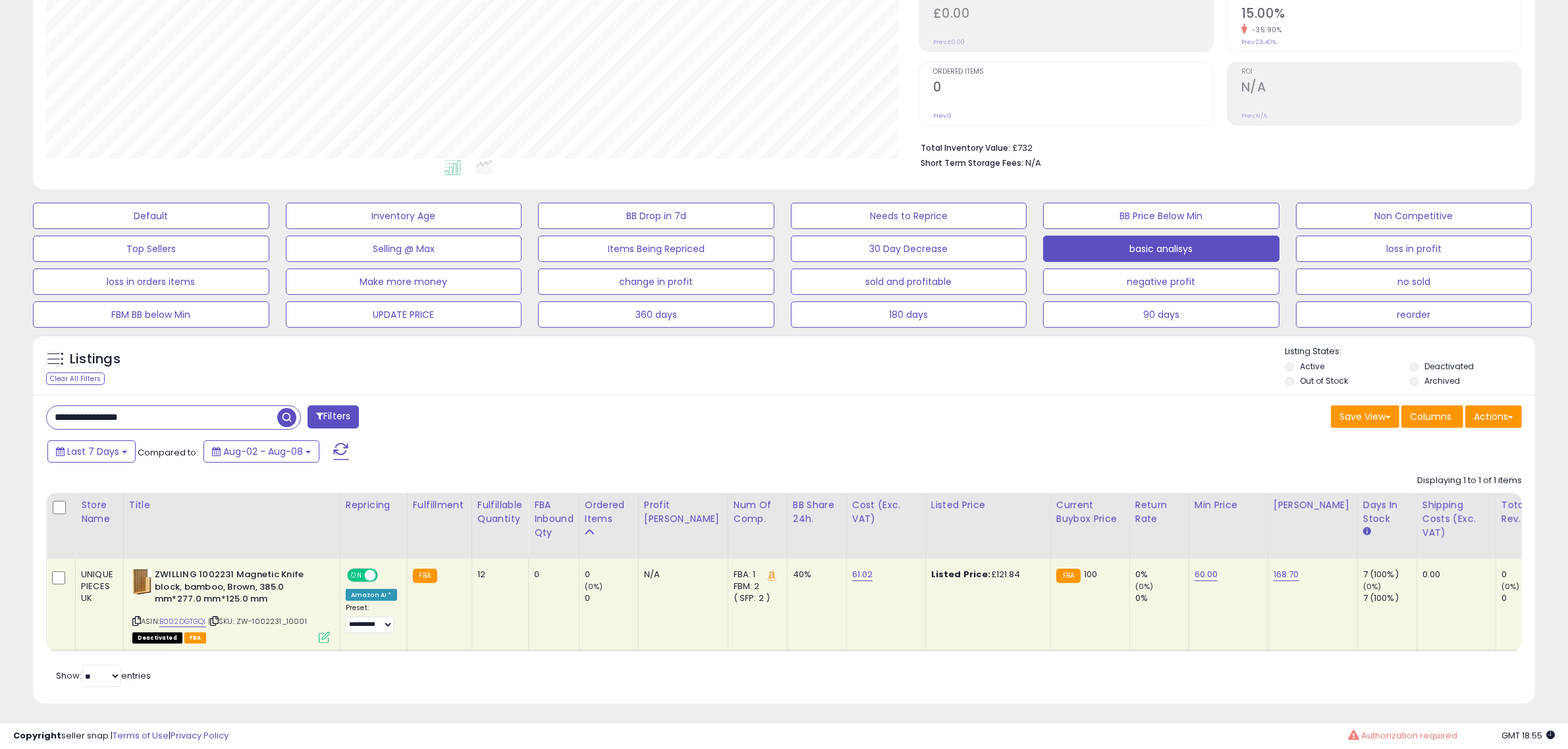
scroll to position [228, 0]
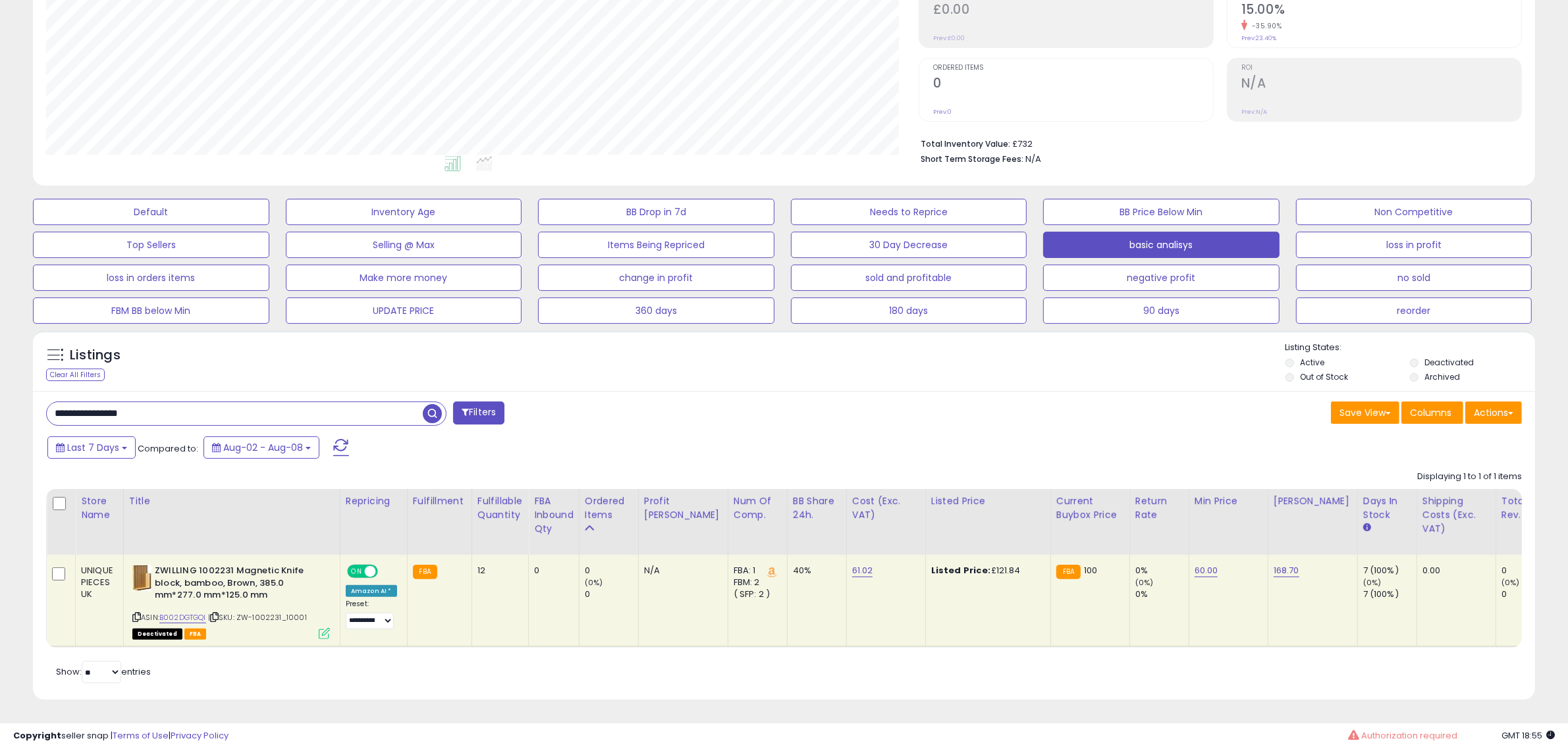
drag, startPoint x: -164, startPoint y: 399, endPoint x: -362, endPoint y: 397, distance: 198.0
click at [0, 397] on html "Unable to login Retrieving listings data.. has not yet accepted the Terms of Us…" at bounding box center [784, 159] width 1568 height 749
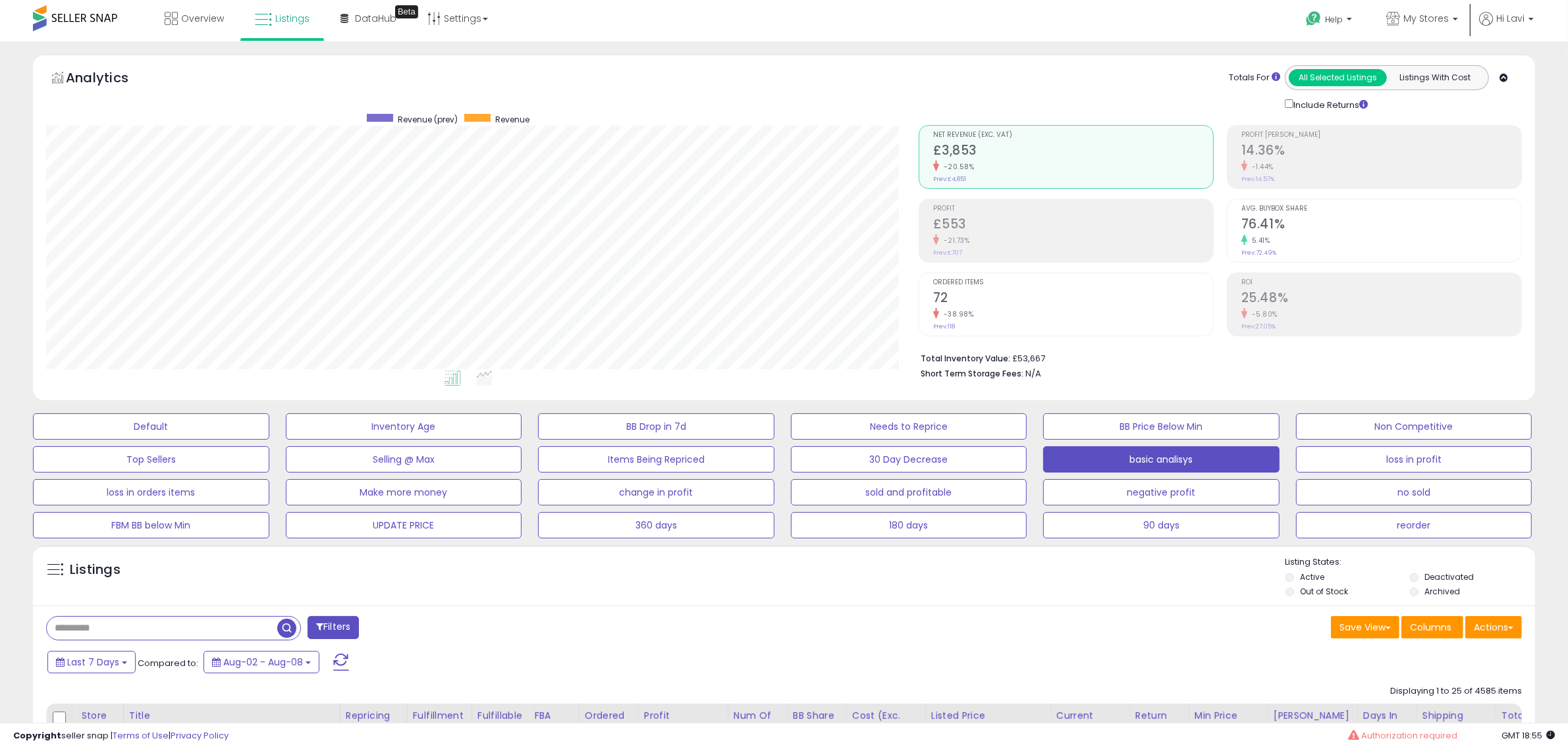
scroll to position [0, 0]
click at [1417, 5] on link "My Stores" at bounding box center [1422, 21] width 91 height 43
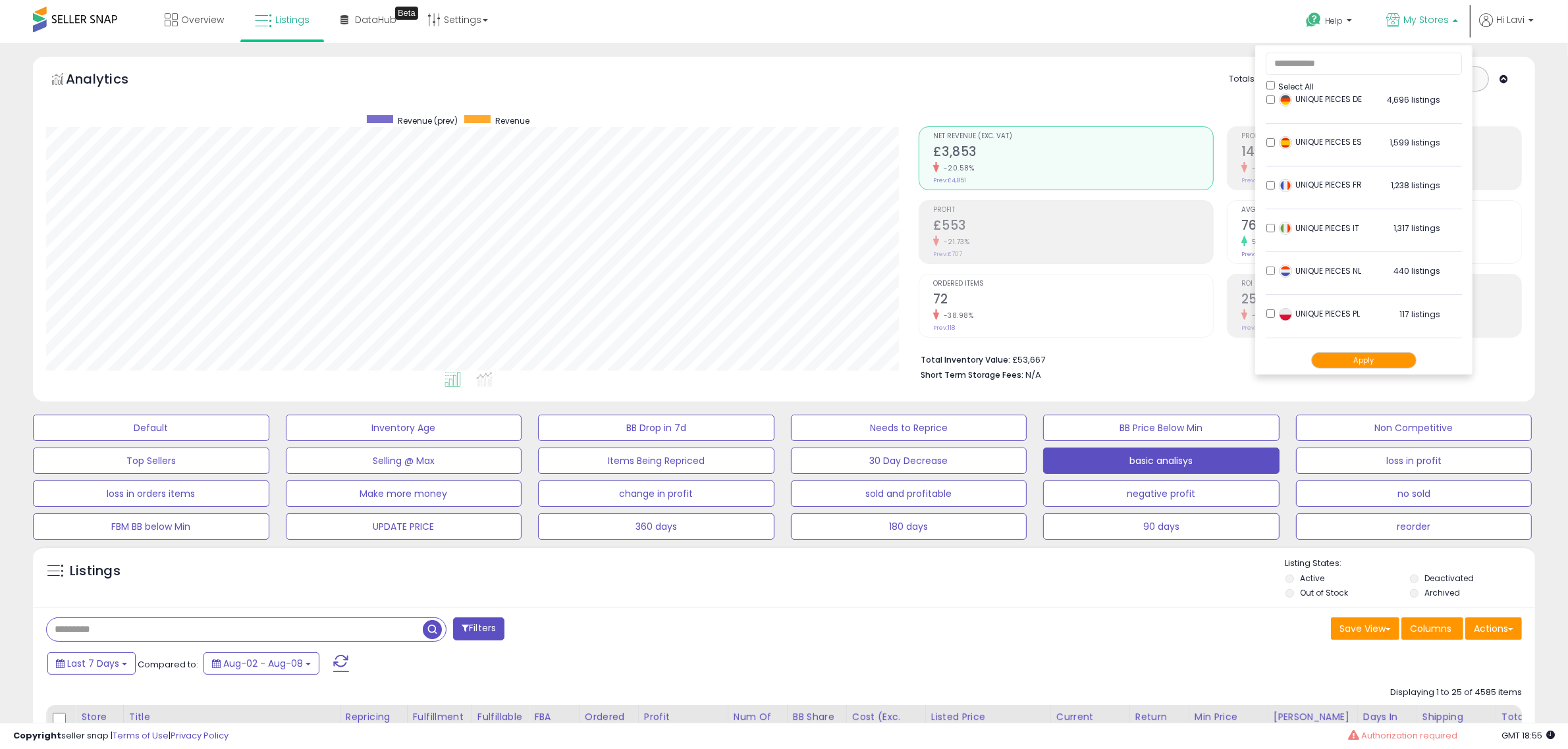
scroll to position [576, 0]
click at [1270, 179] on li "UNIQUE PIECES ES 1,599 listings" at bounding box center [1363, 183] width 196 height 41
click at [1271, 278] on li "UNIQUE PIECES IT 1,317 listings" at bounding box center [1363, 269] width 196 height 41
click at [1365, 359] on button "Apply" at bounding box center [1364, 361] width 105 height 16
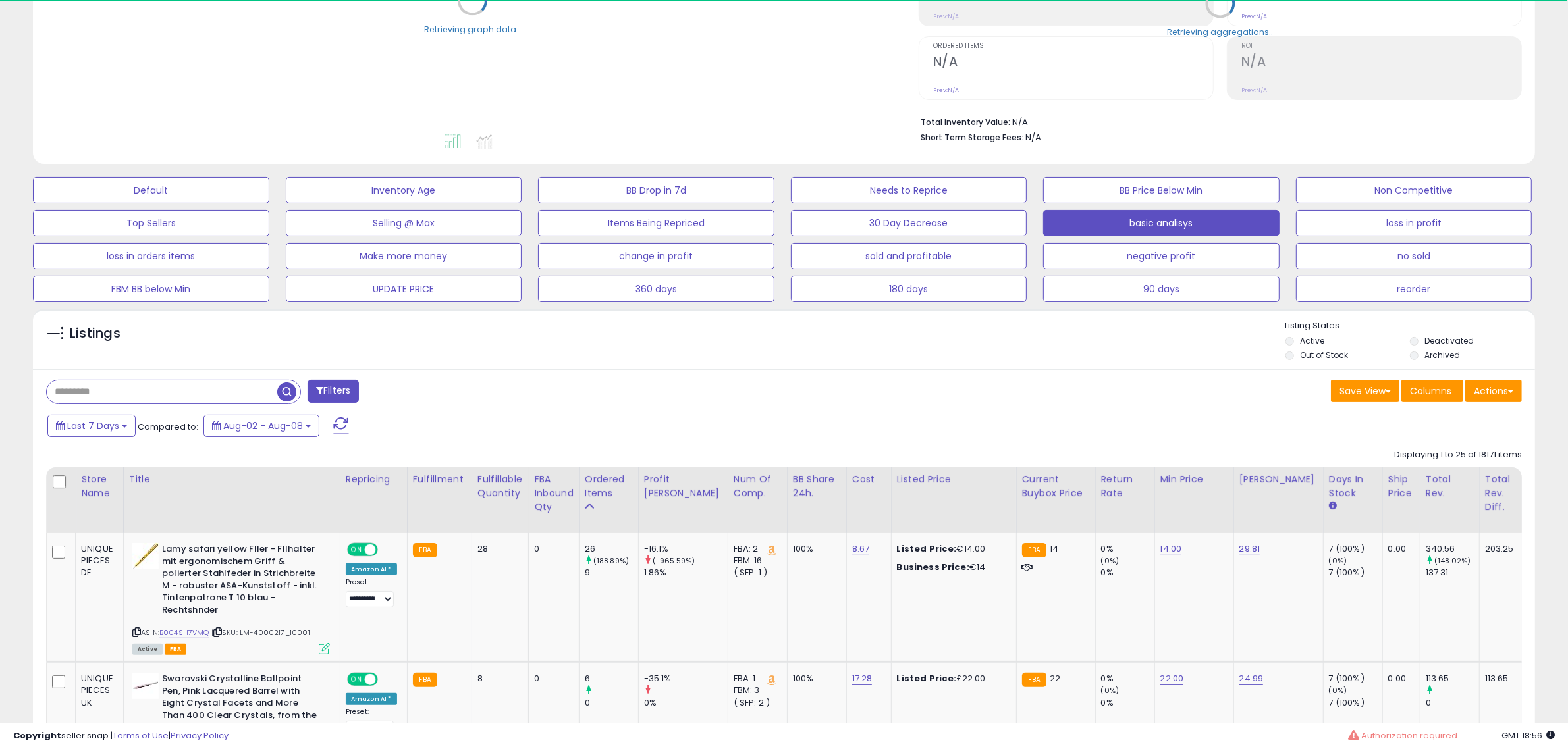
scroll to position [247, 0]
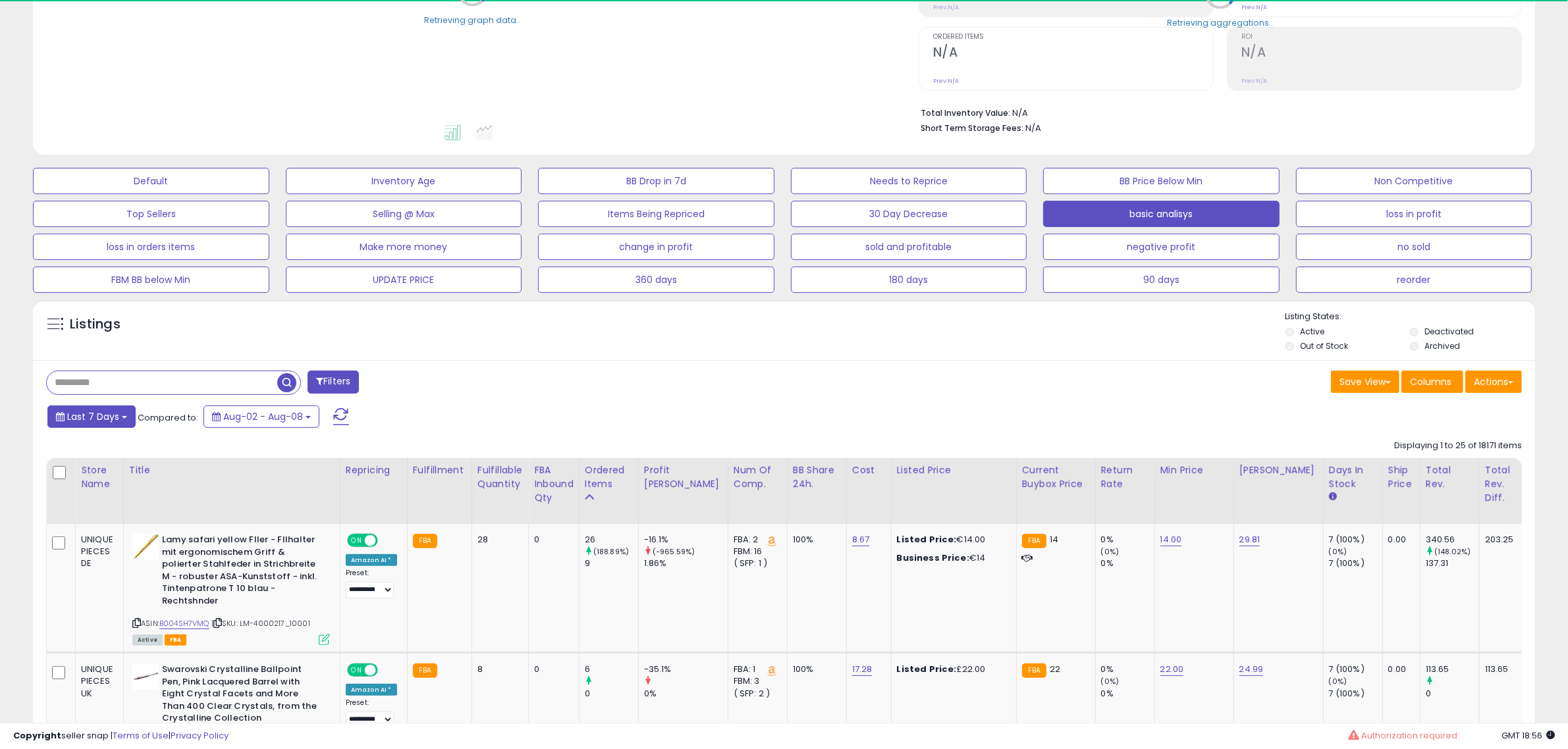
click at [116, 416] on span "Last 7 Days" at bounding box center [93, 416] width 52 height 13
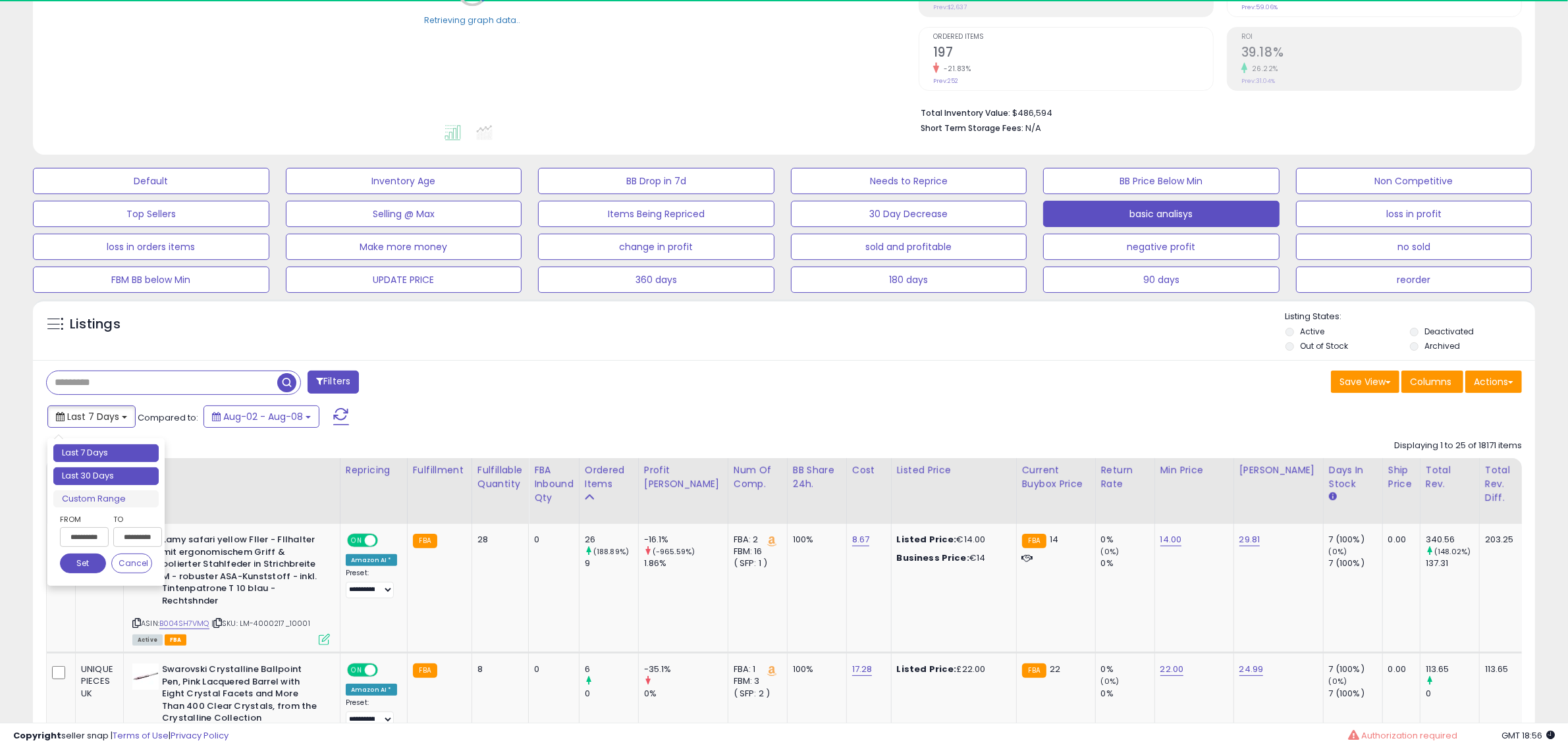
type input "**********"
click at [93, 469] on li "Last 30 Days" at bounding box center [106, 476] width 105 height 18
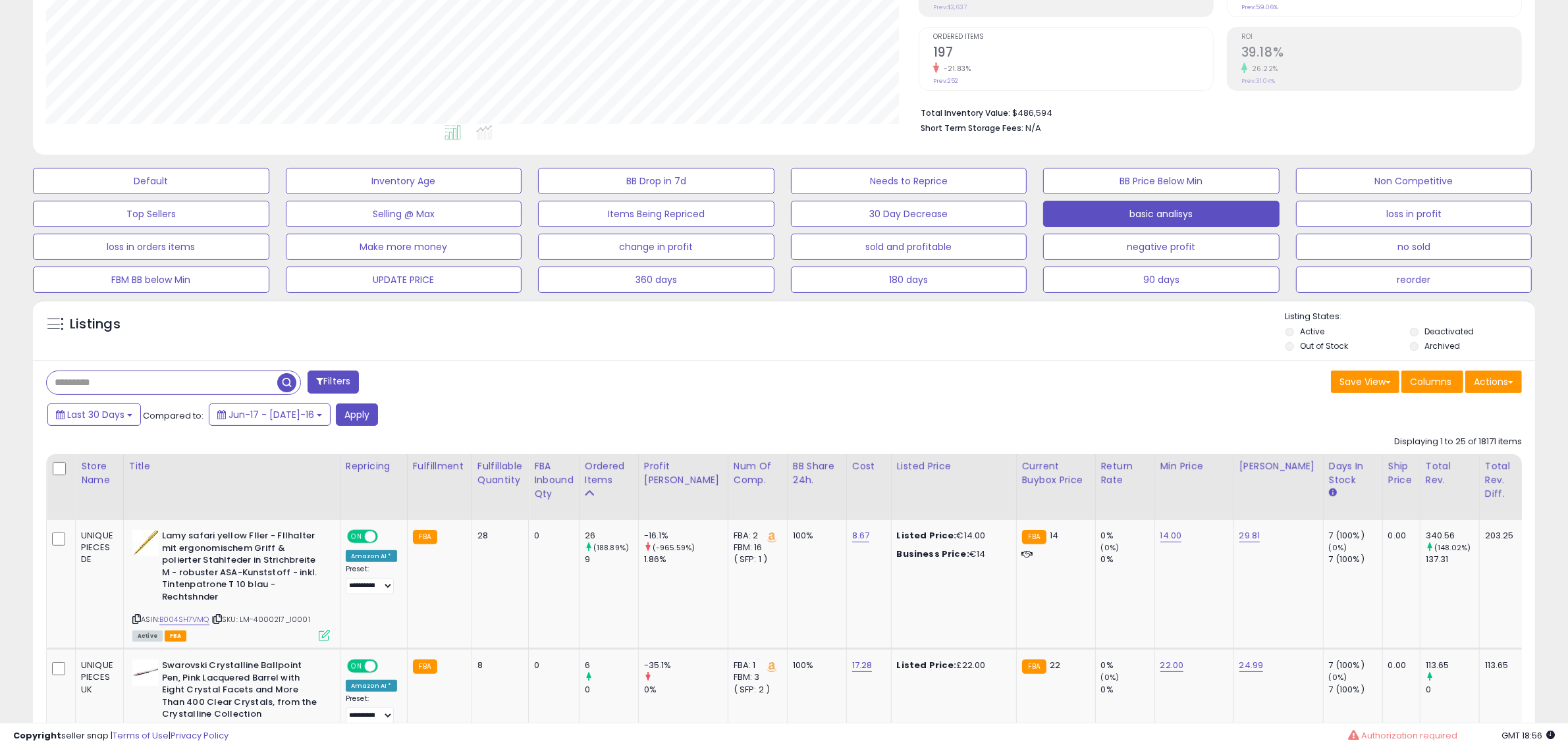
scroll to position [270, 873]
click at [136, 413] on button "Last 30 Days" at bounding box center [95, 414] width 94 height 22
type input "**********"
click at [101, 443] on li "Last 7 Days" at bounding box center [106, 452] width 105 height 18
click at [360, 415] on button "Apply" at bounding box center [345, 414] width 42 height 22
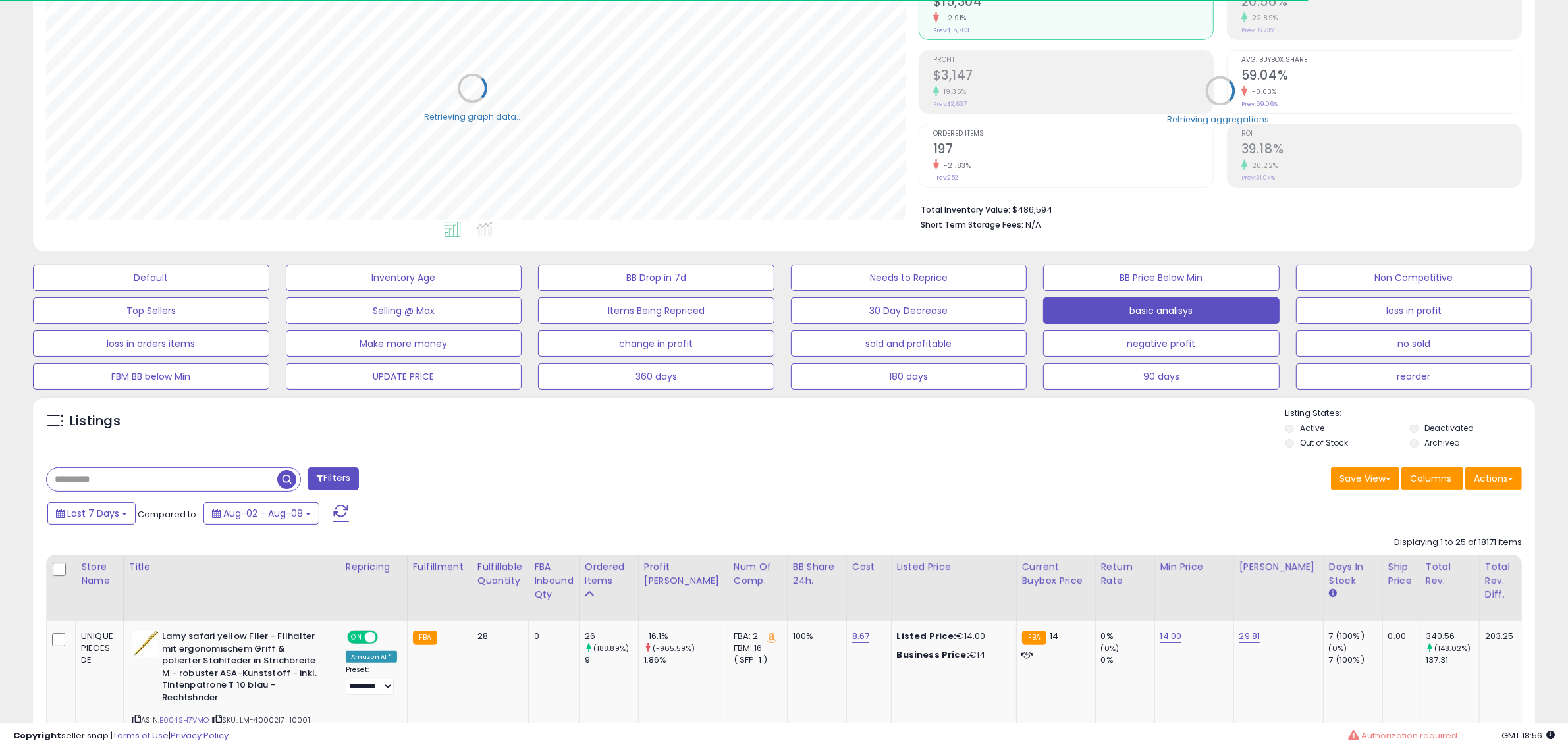
scroll to position [657922, 657744]
click at [1509, 485] on button "Actions" at bounding box center [1493, 478] width 57 height 22
click at [1455, 556] on link "Export All Columns" at bounding box center [1441, 562] width 145 height 21
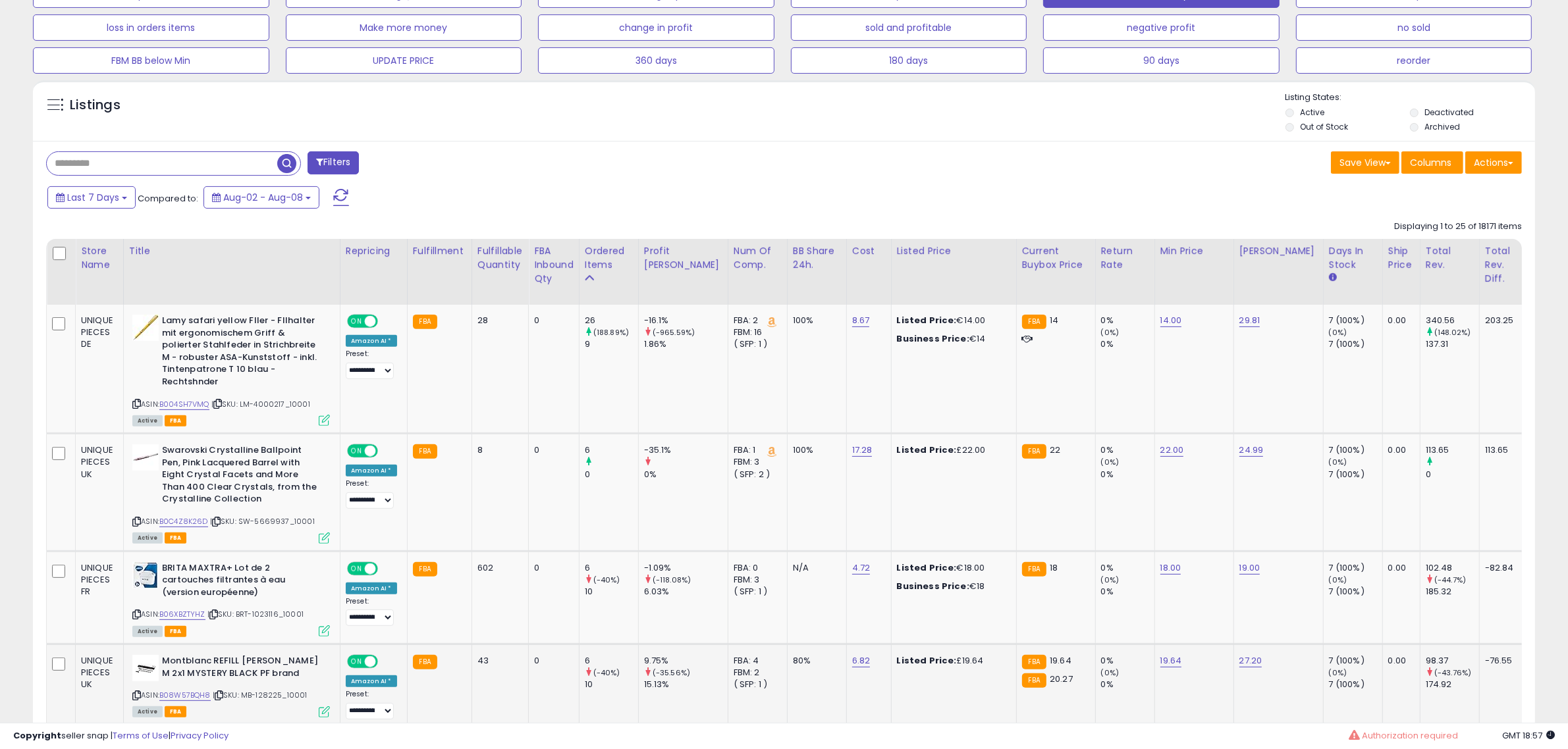
scroll to position [315, 0]
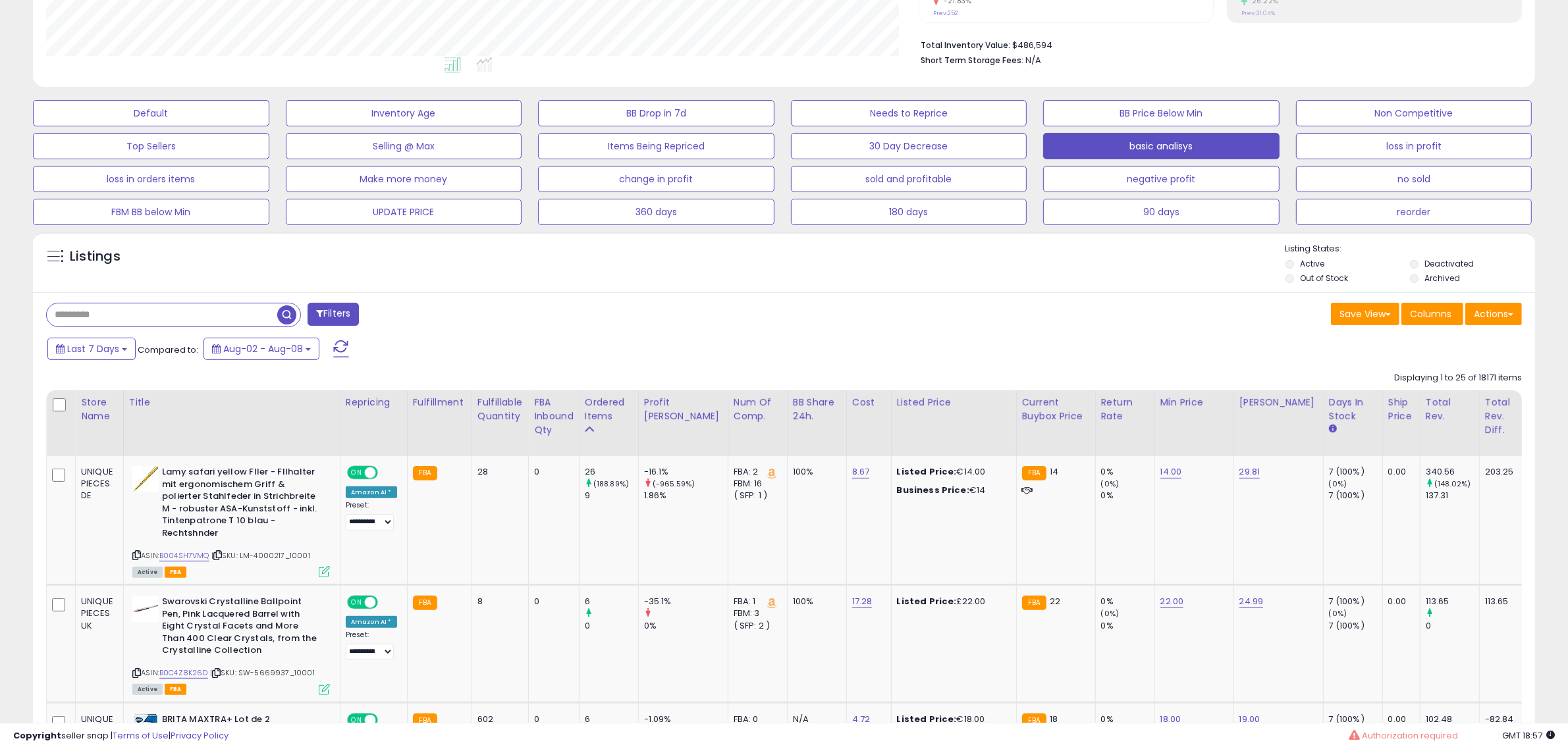
click at [1060, 337] on div "Last 7 Days Compared to: Aug-02 - Aug-08" at bounding box center [597, 351] width 1107 height 30
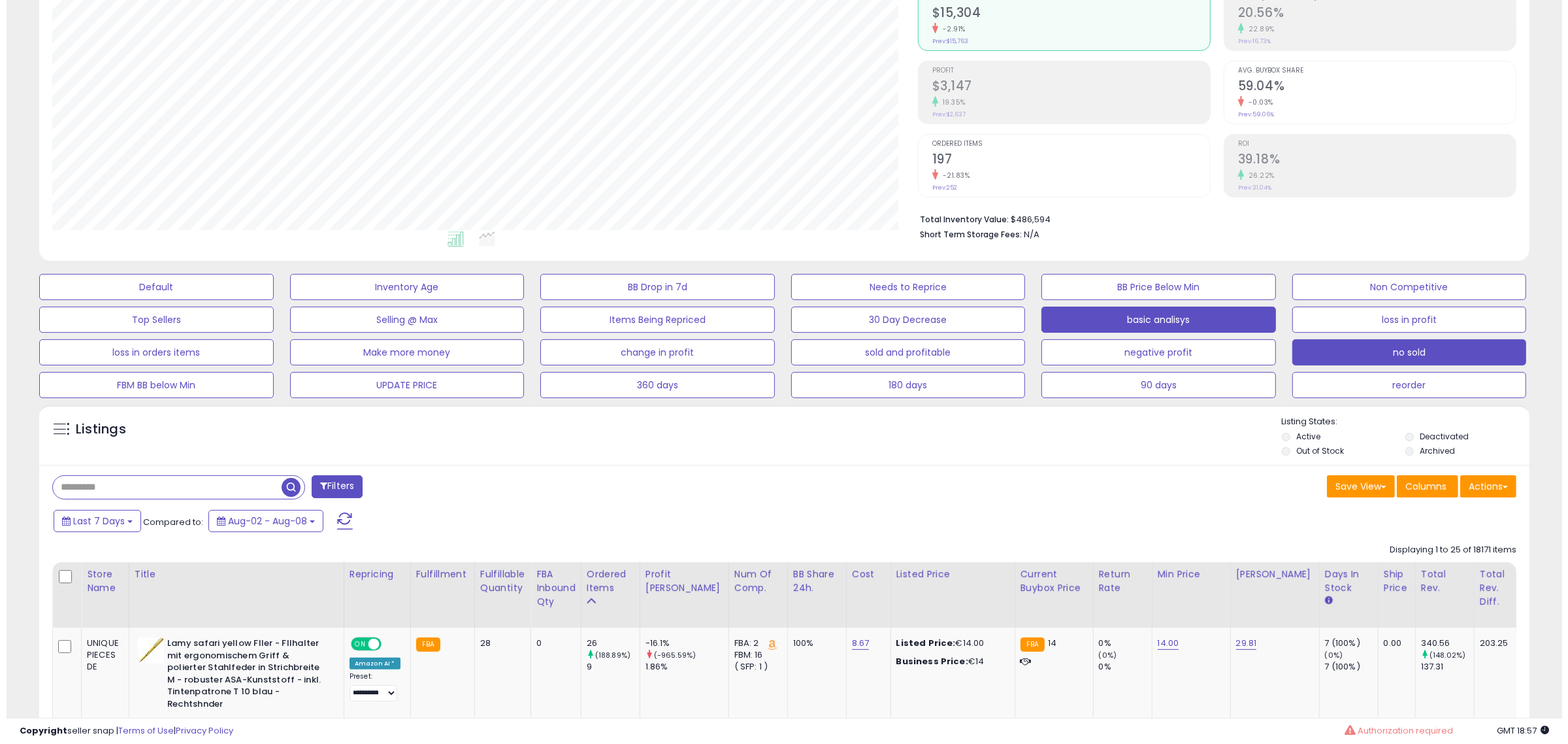
scroll to position [163, 0]
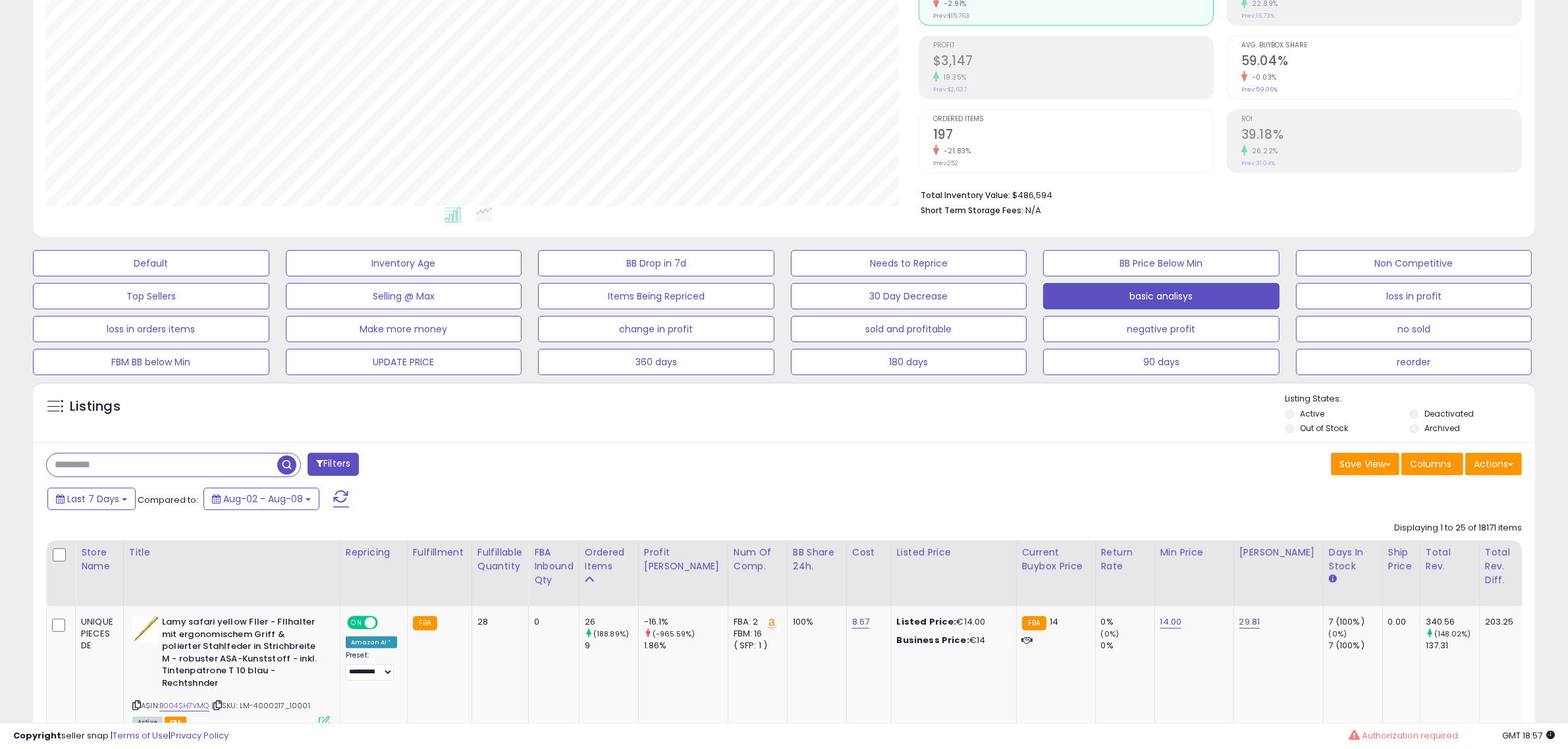
click at [353, 464] on button "Filters" at bounding box center [333, 464] width 52 height 23
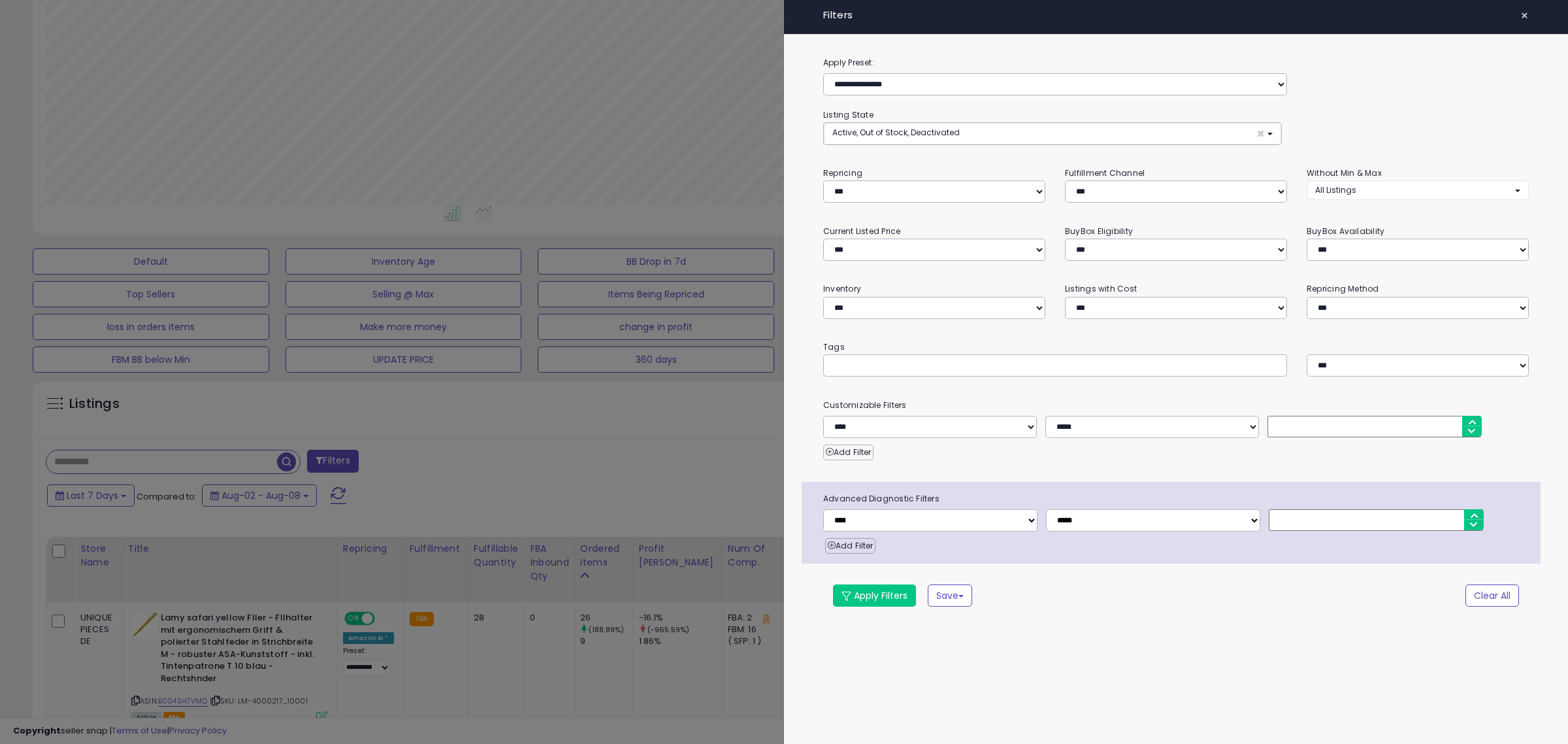
scroll to position [268, 872]
click at [884, 138] on button "Active, Out of Stock, Deactivated ×" at bounding box center [1053, 134] width 457 height 21
click at [864, 186] on span "Out of Stock" at bounding box center [864, 184] width 48 height 11
click at [863, 202] on span "Deactivated" at bounding box center [865, 206] width 49 height 11
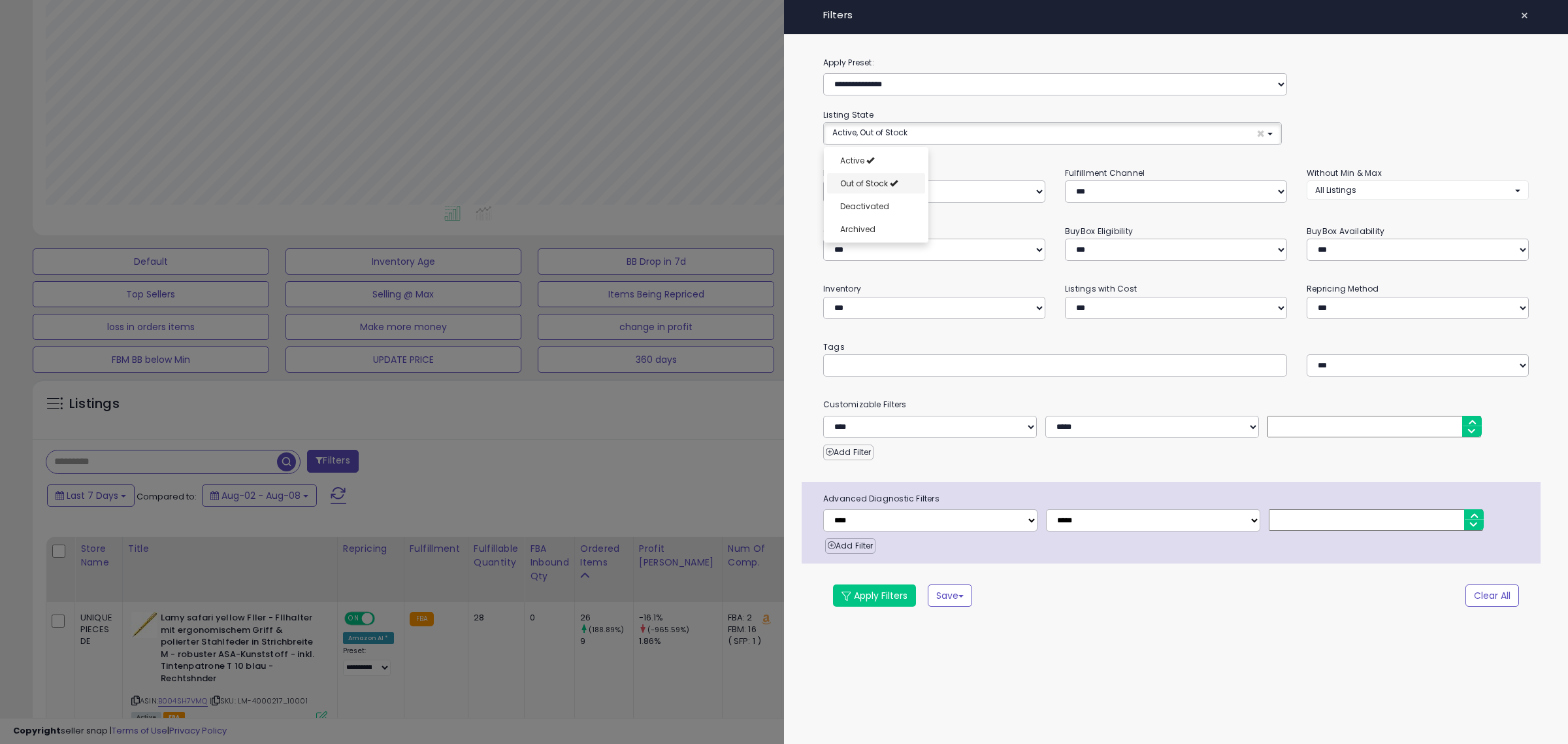
click at [860, 185] on span "Out of Stock" at bounding box center [864, 184] width 48 height 11
select select "**********"
click at [844, 183] on span "Out of Stock" at bounding box center [864, 184] width 48 height 11
click at [1196, 604] on div "Apply Filters Save Save As New Preset" at bounding box center [1117, 595] width 588 height 22
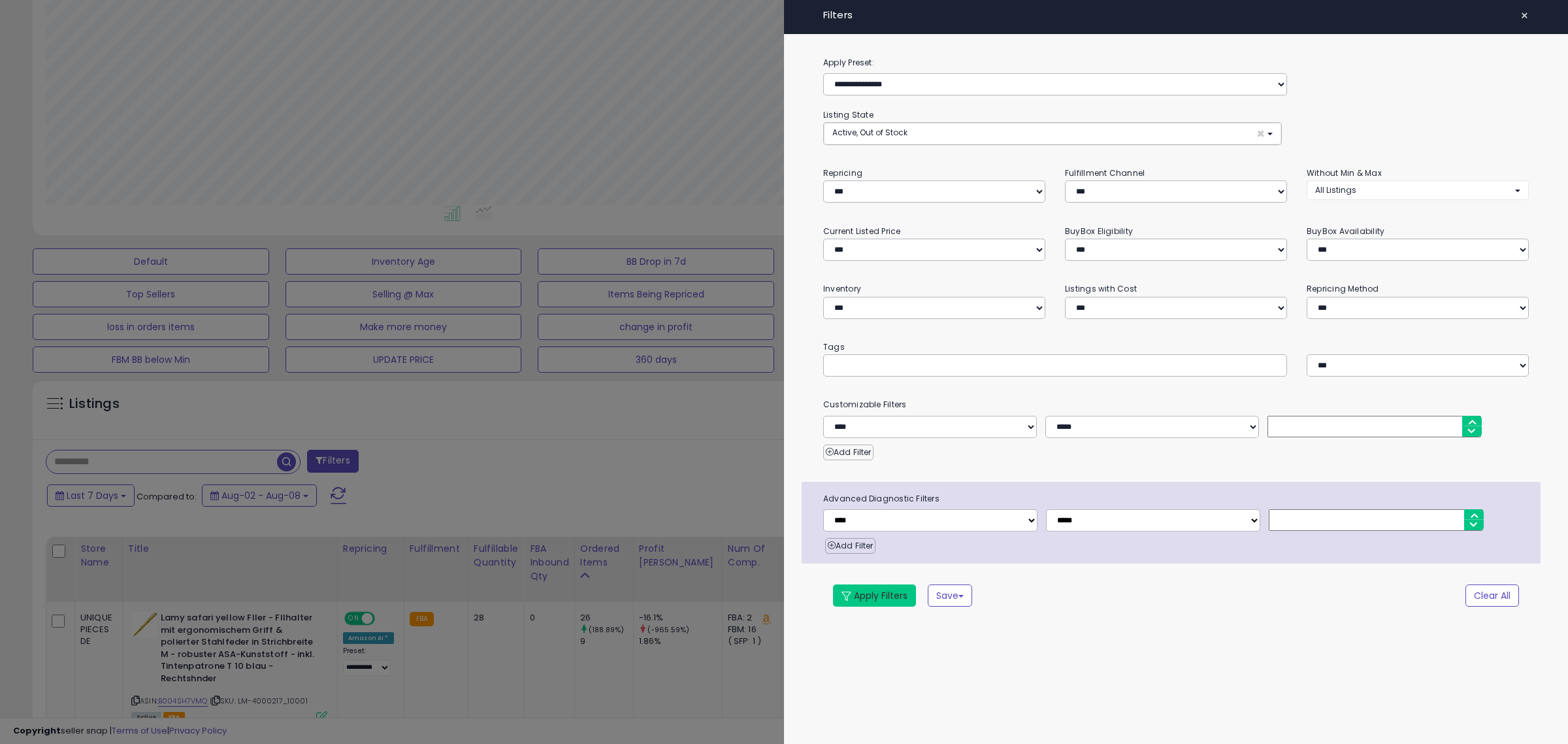
click at [854, 597] on button "Apply Filters" at bounding box center [875, 595] width 83 height 22
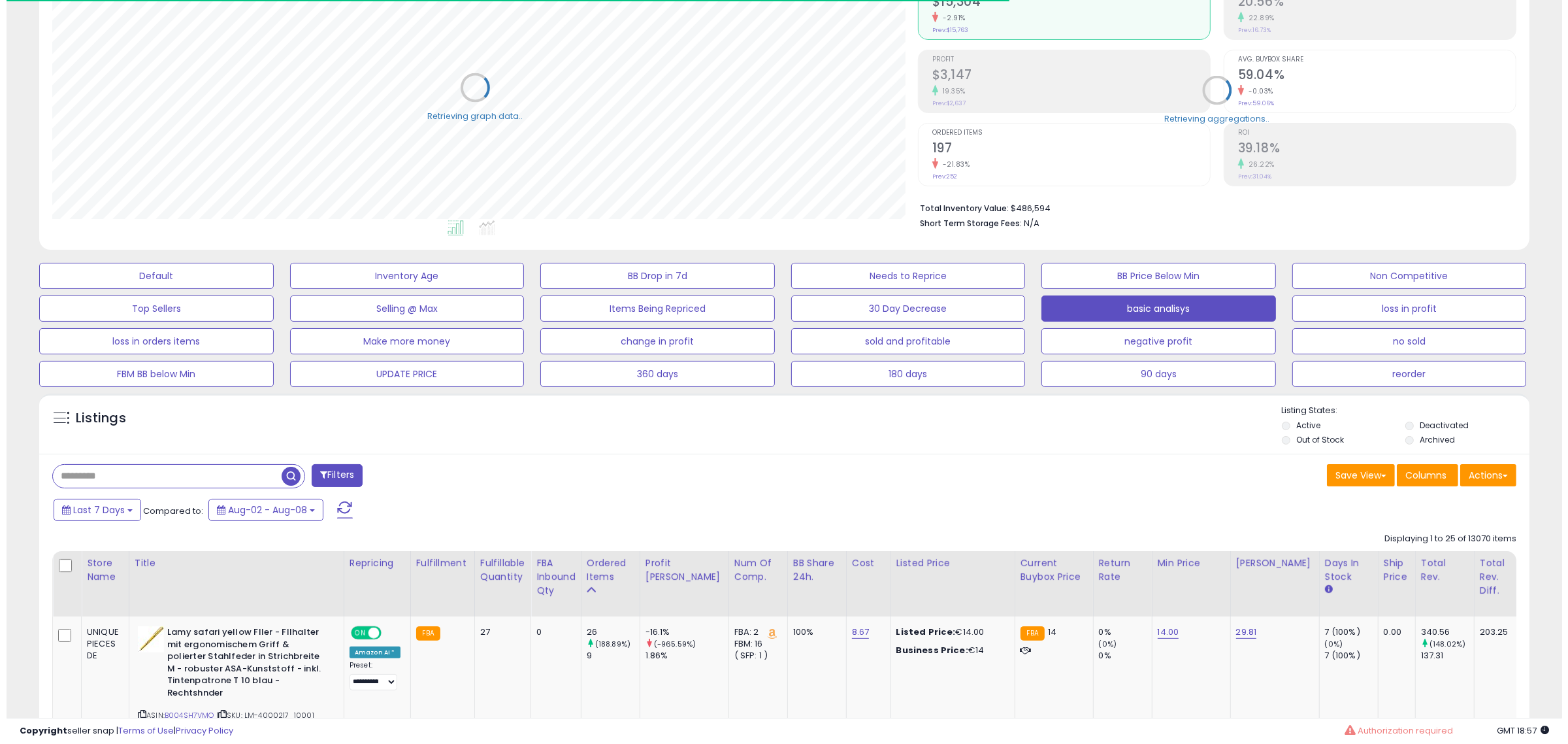
scroll to position [653530, 652613]
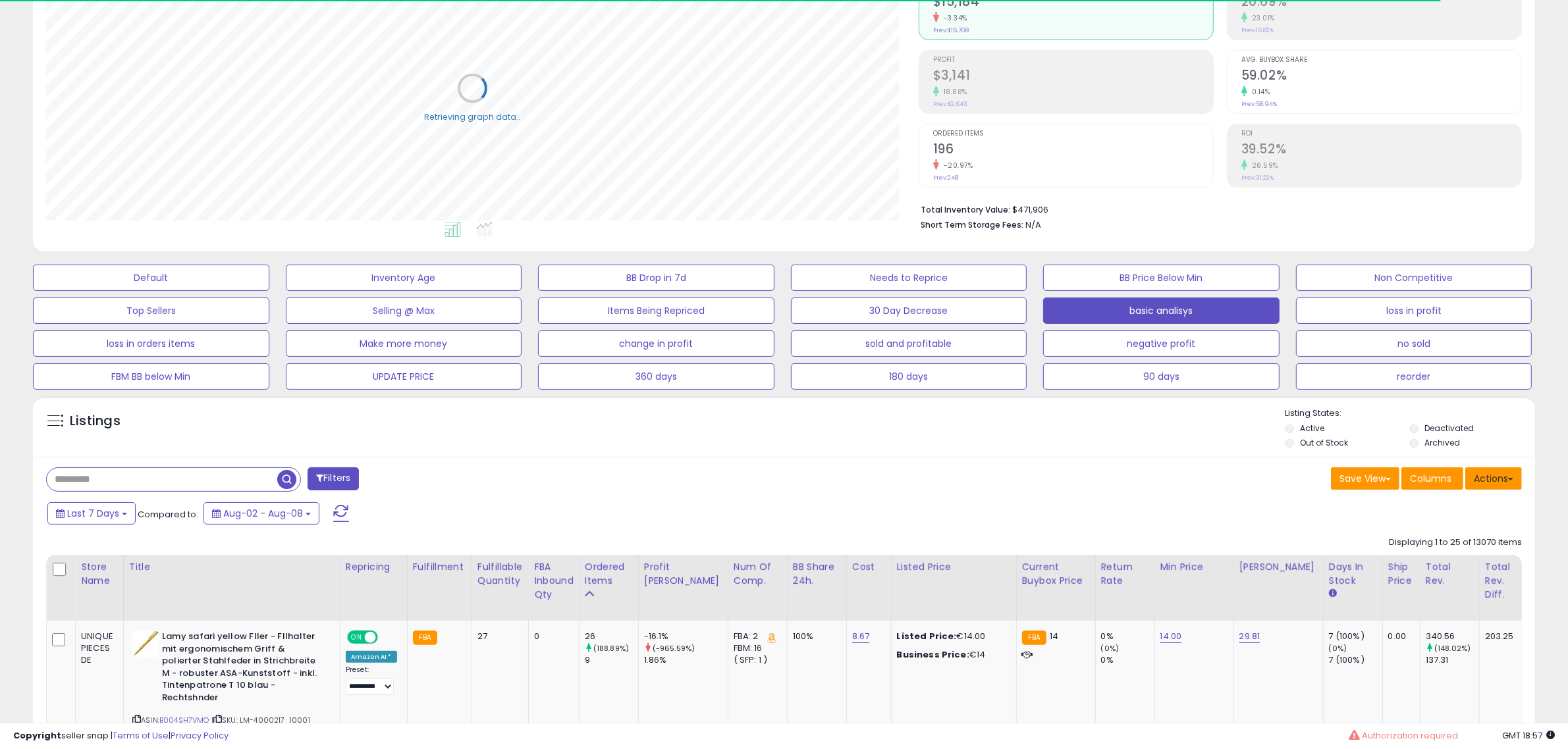
click at [1512, 477] on button "Actions" at bounding box center [1493, 478] width 57 height 22
click at [820, 469] on div "Save View Save As New View Update Current View Columns Actions Import Export Vi…" at bounding box center [1159, 480] width 748 height 25
click at [339, 482] on button "Filters" at bounding box center [333, 479] width 52 height 23
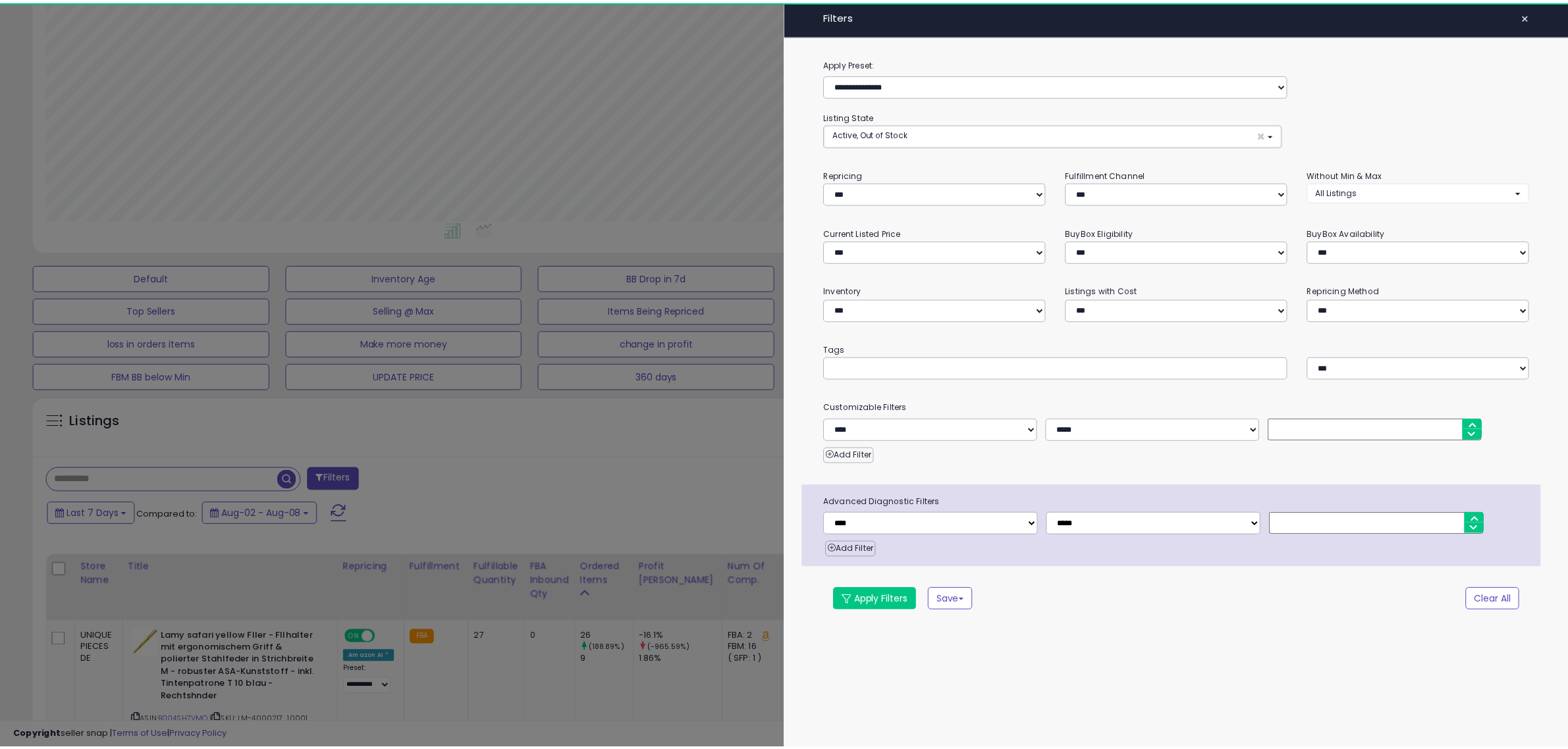
scroll to position [270, 879]
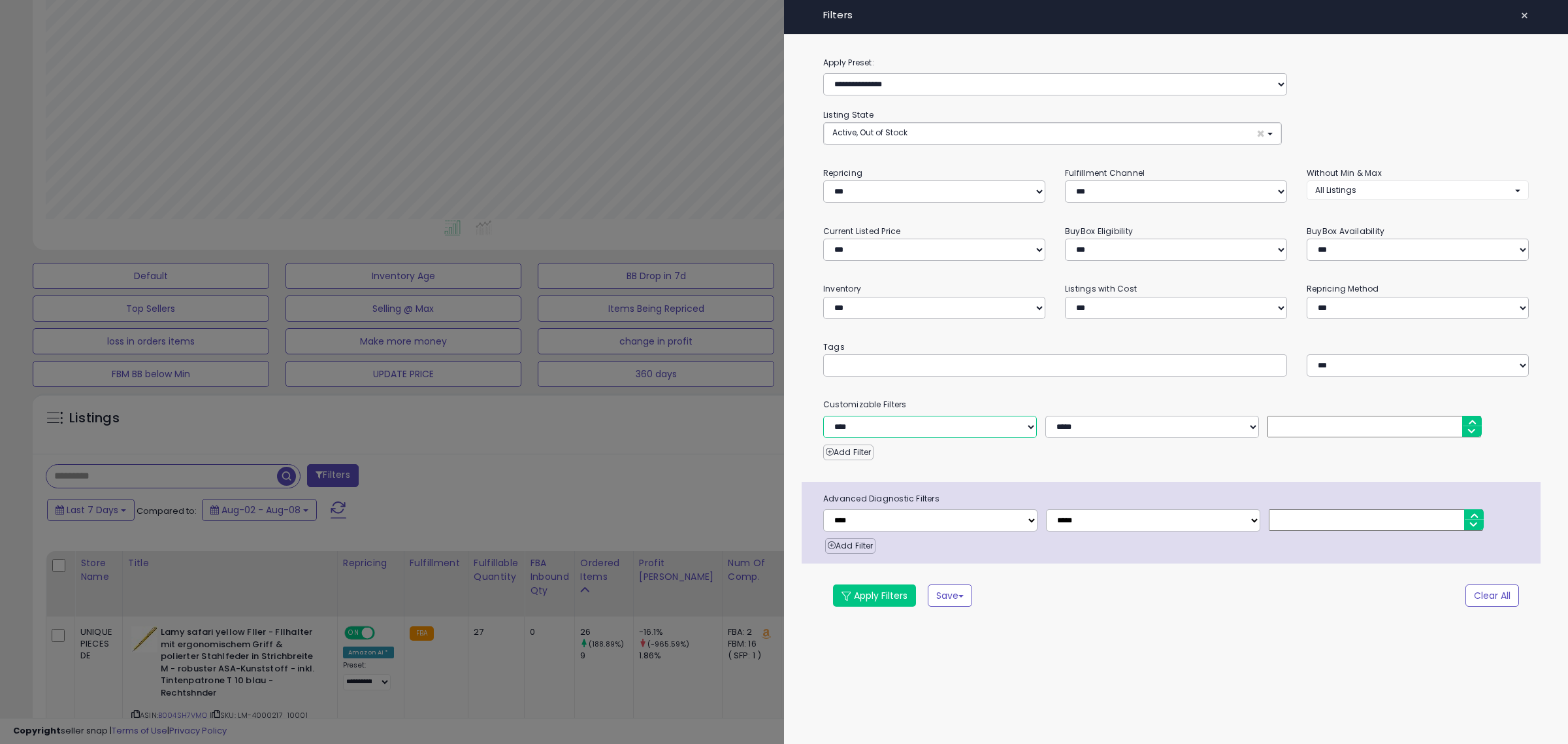
click at [1005, 433] on select "**********" at bounding box center [930, 427] width 214 height 22
click at [1097, 191] on select "*** *** *** ***" at bounding box center [1176, 191] width 222 height 22
select select "***"
click at [1065, 181] on select "*** *** *** ***" at bounding box center [1176, 191] width 222 height 22
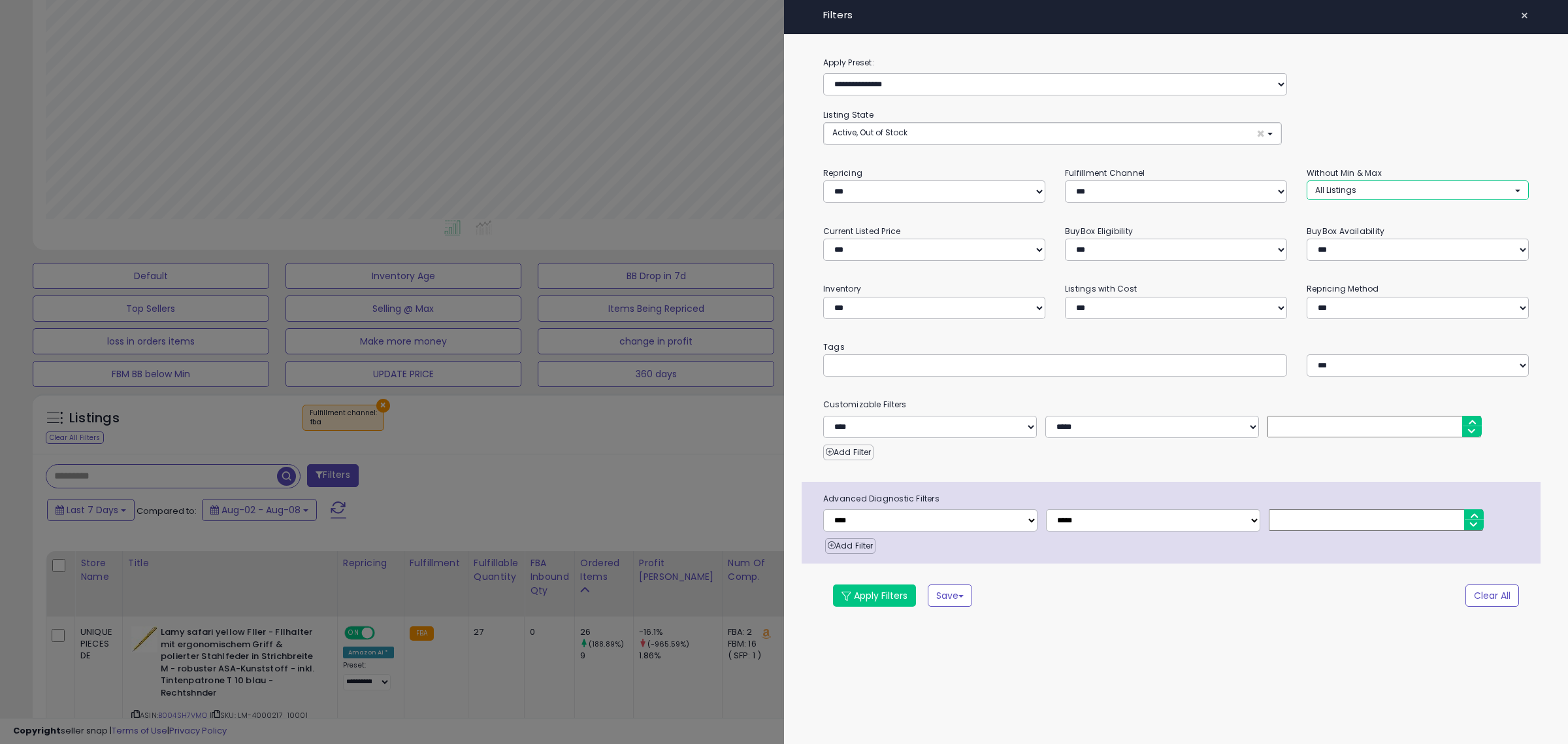
click at [1354, 197] on button "All Listings" at bounding box center [1418, 189] width 222 height 19
click at [1461, 129] on div "**********" at bounding box center [1177, 126] width 706 height 38
click at [867, 594] on button "Apply Filters" at bounding box center [875, 595] width 83 height 22
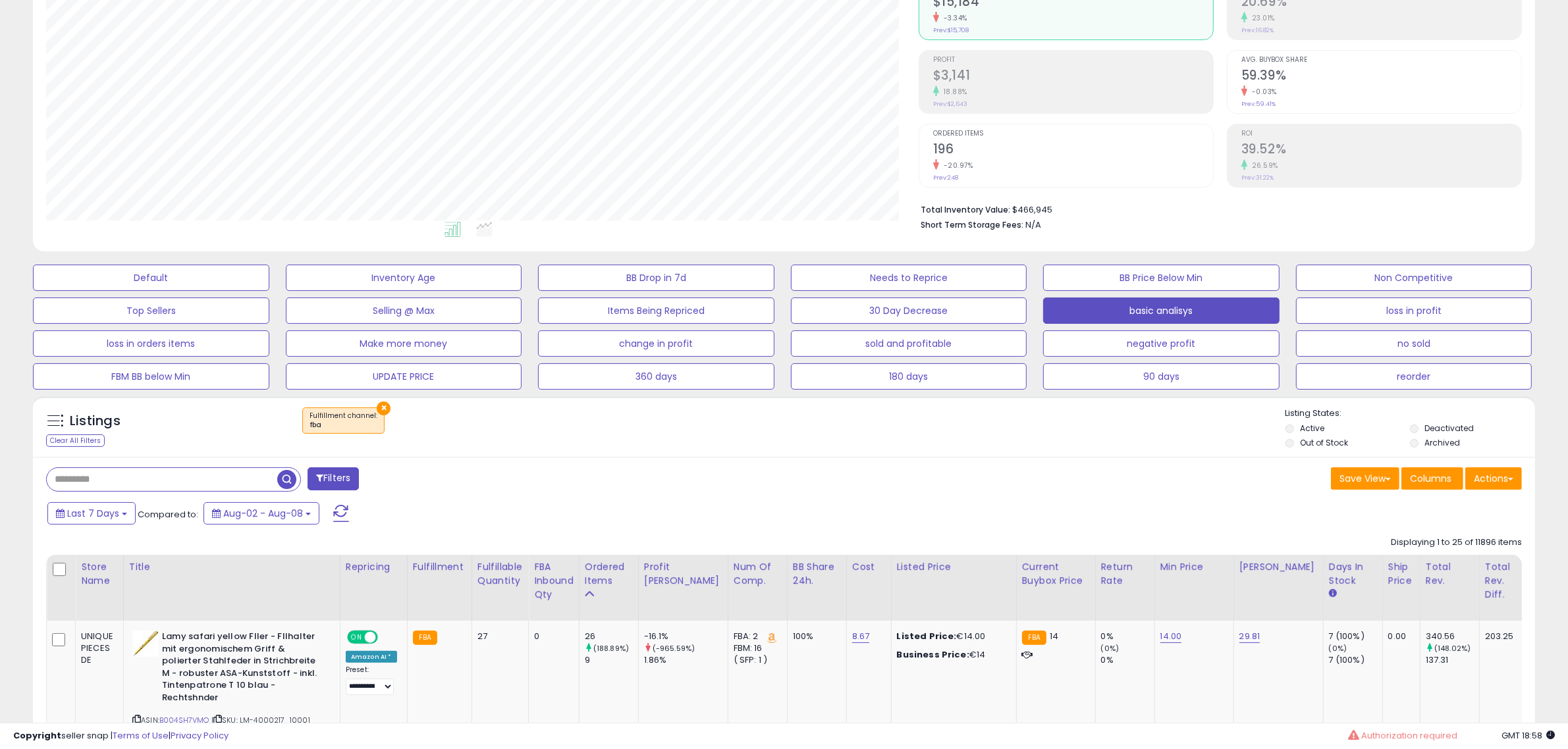
scroll to position [270, 873]
click at [1497, 477] on button "Actions" at bounding box center [1493, 478] width 57 height 22
click at [1200, 439] on div "× Fulfillment channel : fba" at bounding box center [786, 425] width 999 height 37
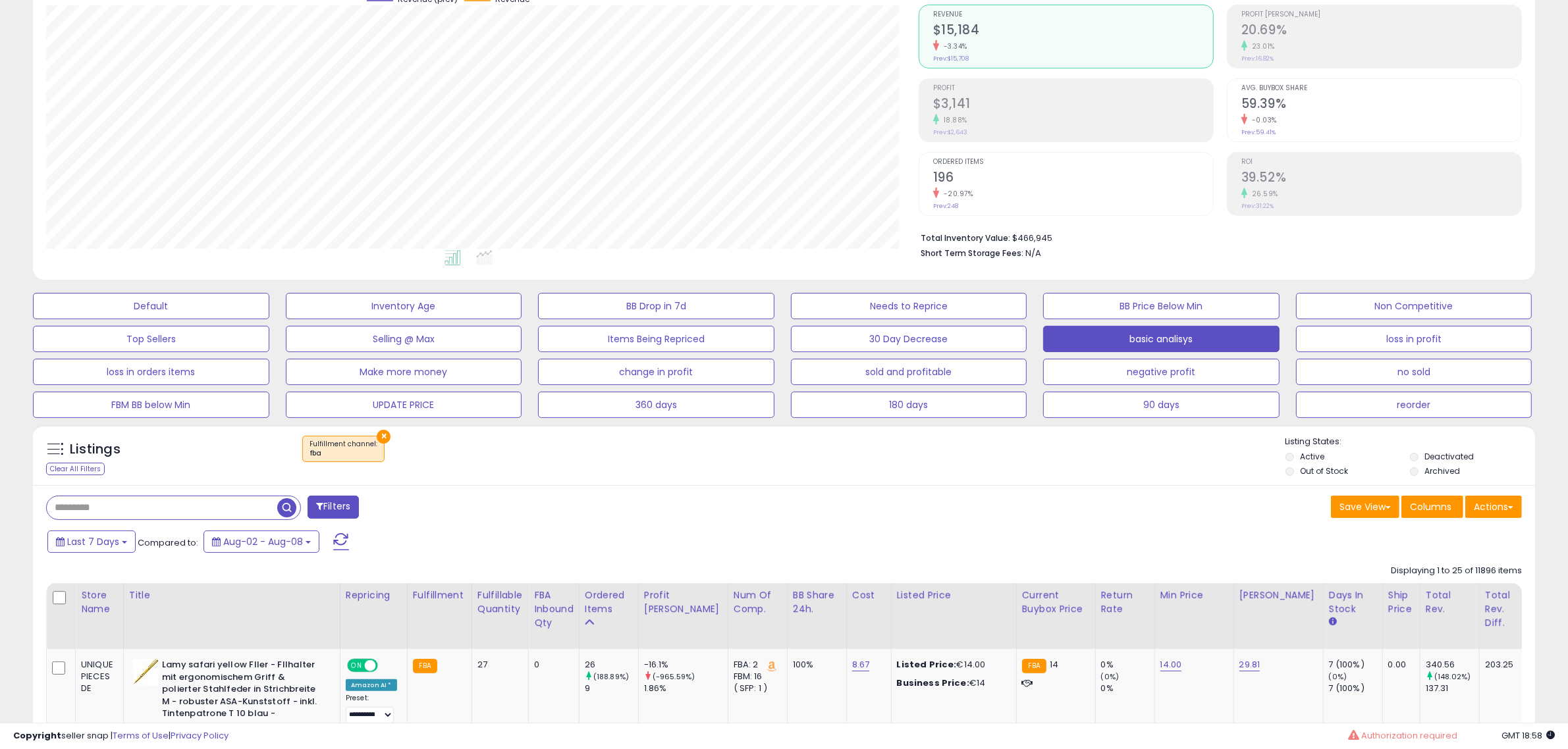
scroll to position [0, 0]
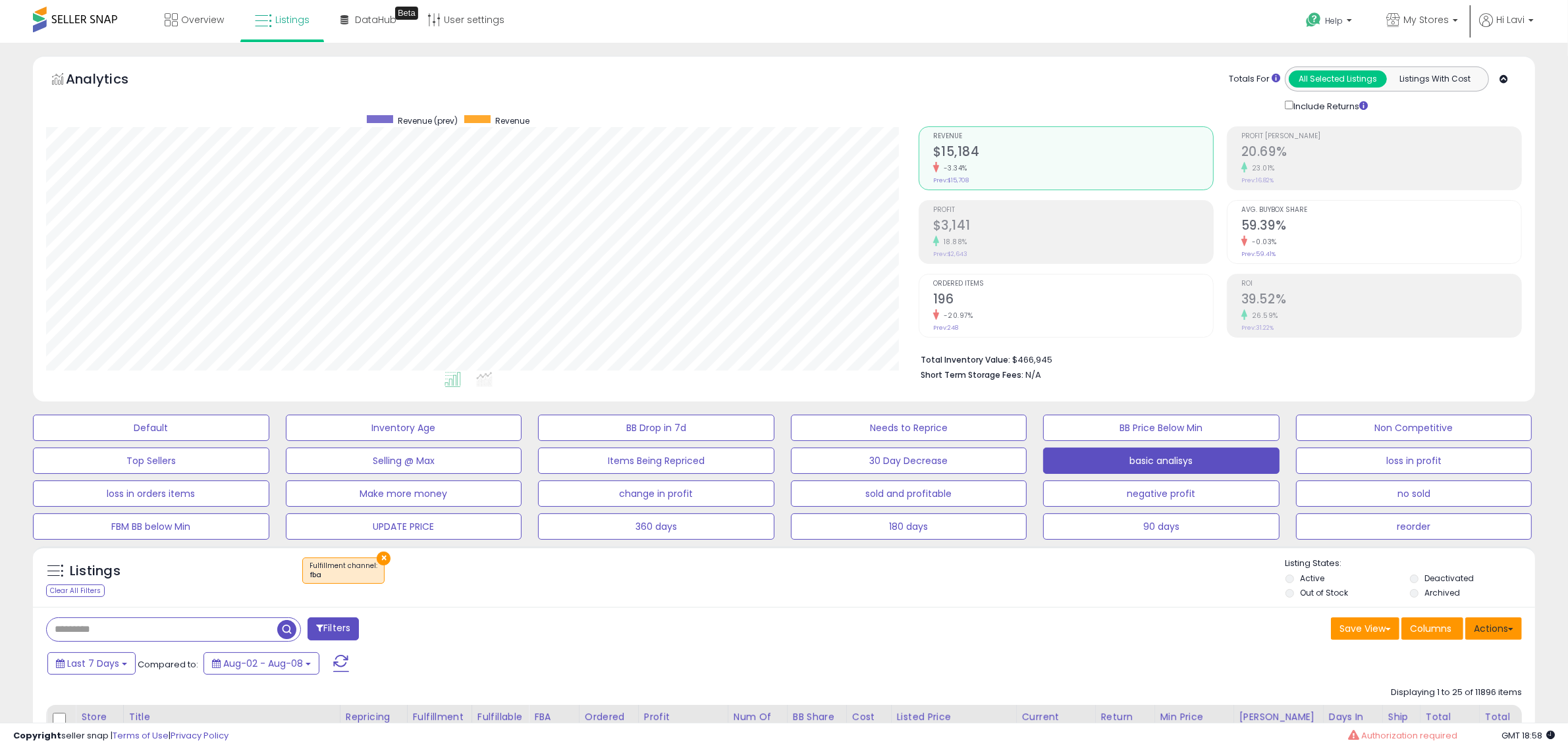
click at [1476, 623] on button "Actions" at bounding box center [1493, 628] width 57 height 22
click at [1436, 708] on link "Export All Columns" at bounding box center [1441, 712] width 145 height 21
